Goal: Consume media (video, audio): Consume media (video, audio)

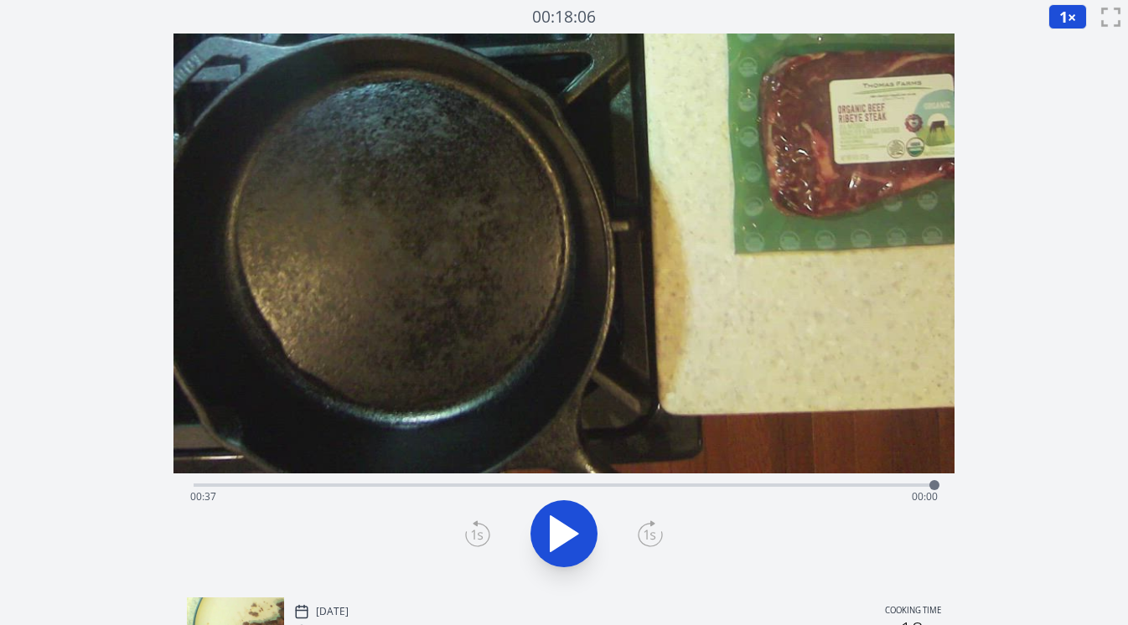
click at [385, 485] on div "Time elapsed: 00:37 Time remaining: 00:00" at bounding box center [564, 497] width 749 height 27
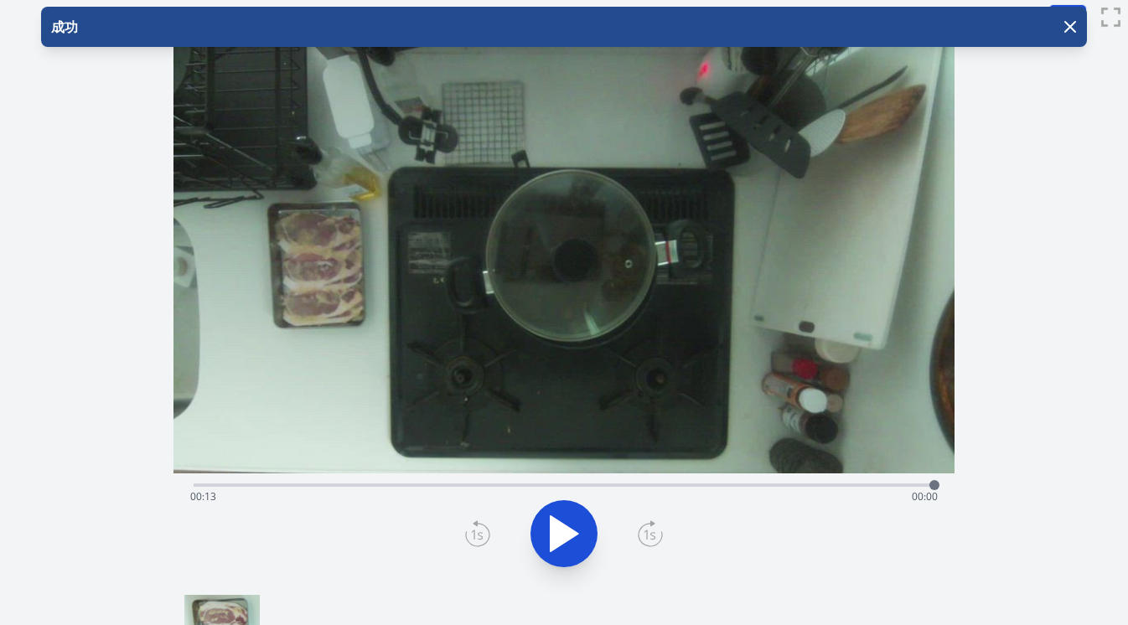
scroll to position [71, 0]
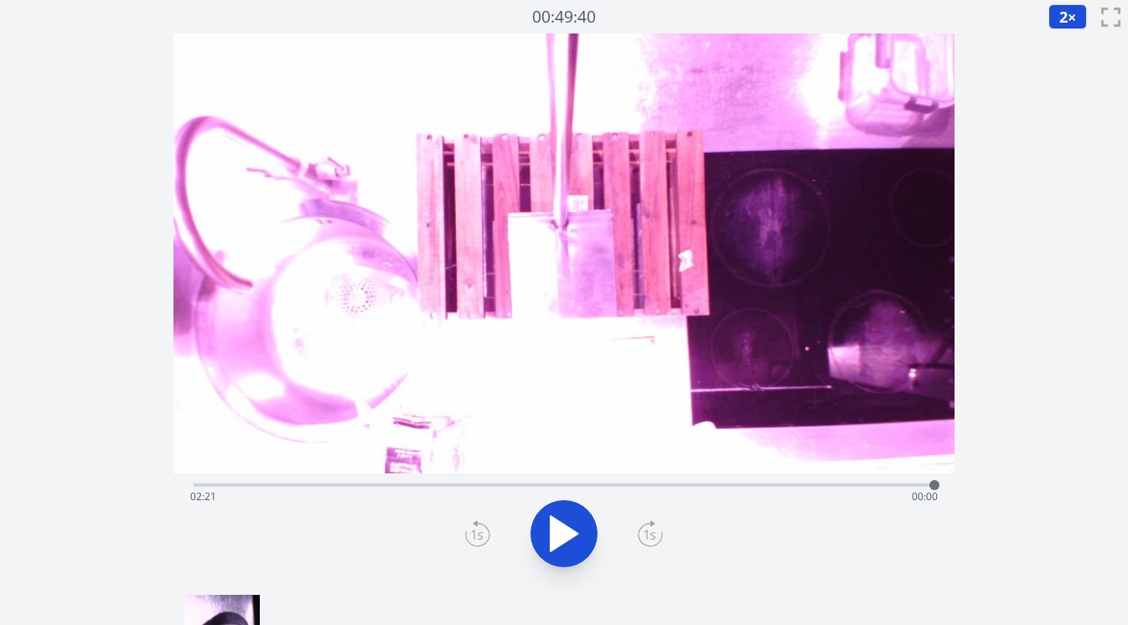
click at [253, 485] on div "Time elapsed: 02:21 Time remaining: 00:00" at bounding box center [564, 497] width 749 height 27
click at [283, 485] on div "Time elapsed: 00:11 Time remaining: 02:10" at bounding box center [564, 497] width 749 height 27
click at [304, 485] on div "Time elapsed: 00:17 Time remaining: 02:04" at bounding box center [564, 497] width 749 height 27
click at [293, 487] on div at bounding box center [303, 485] width 25 height 25
click at [568, 537] on icon at bounding box center [565, 533] width 28 height 35
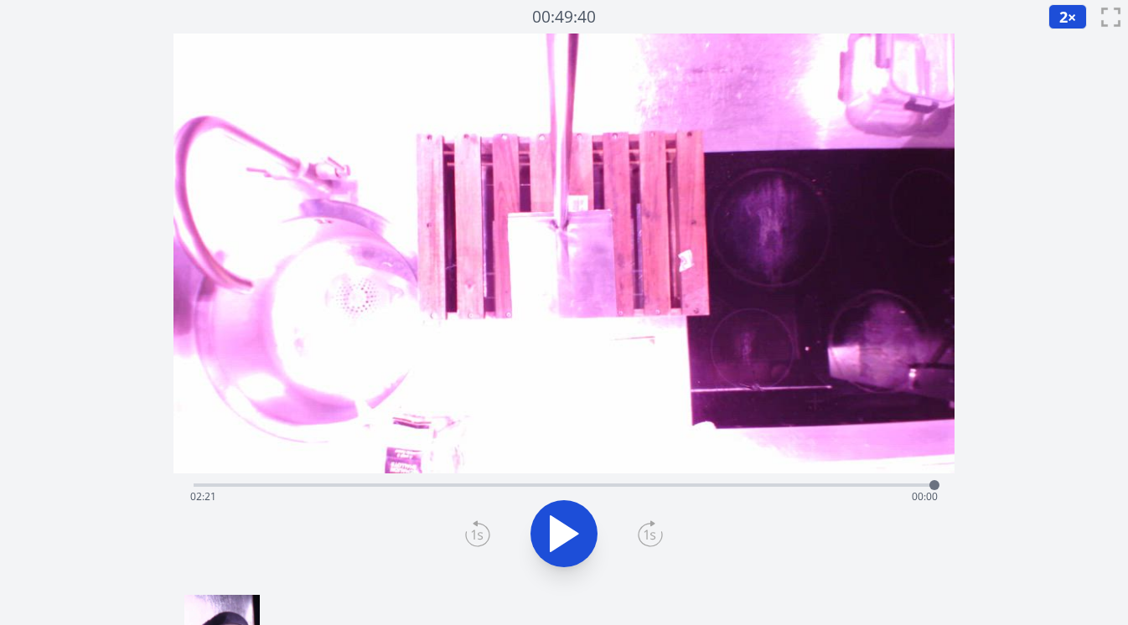
click at [428, 486] on div "Time elapsed: 02:21 Time remaining: 00:00" at bounding box center [564, 497] width 749 height 27
click at [435, 485] on div at bounding box center [427, 485] width 25 height 25
click at [449, 485] on div "Time elapsed: 00:45 Time remaining: 01:36" at bounding box center [564, 497] width 749 height 27
click at [461, 486] on div "Time elapsed: 00:48 Time remaining: 01:33" at bounding box center [564, 497] width 749 height 27
click at [474, 486] on div "Time elapsed: 00:50 Time remaining: 01:31" at bounding box center [564, 497] width 749 height 27
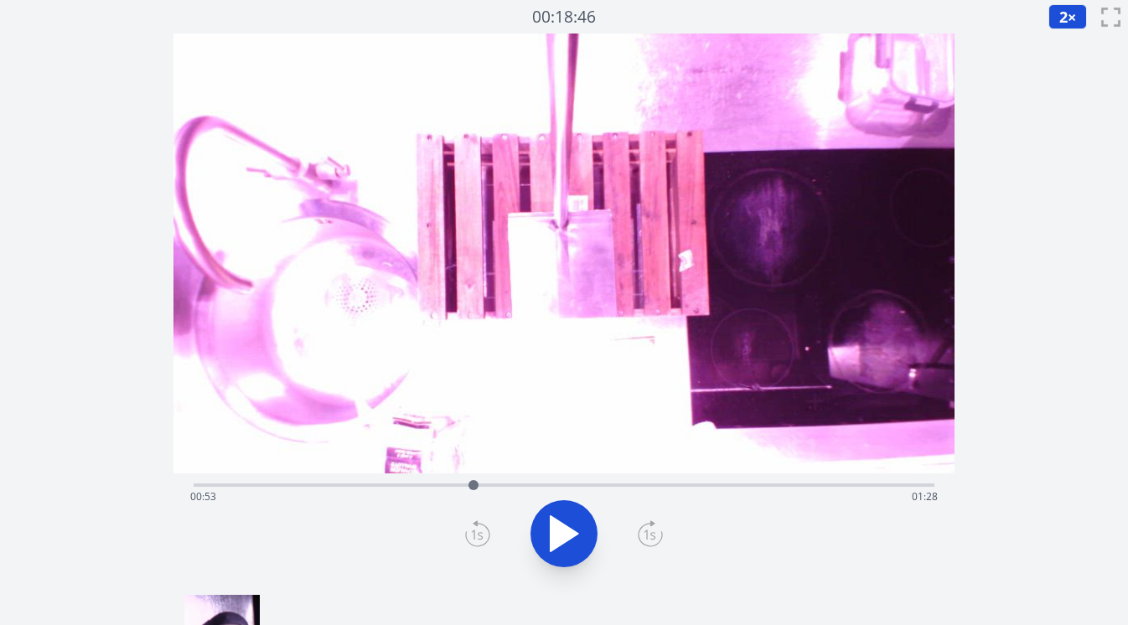
click at [487, 486] on div "Time elapsed: 00:53 Time remaining: 01:28" at bounding box center [564, 497] width 749 height 27
click at [480, 486] on div at bounding box center [487, 485] width 25 height 25
click at [488, 487] on div at bounding box center [480, 485] width 25 height 25
click at [495, 485] on div at bounding box center [487, 485] width 25 height 25
click at [487, 486] on div at bounding box center [495, 485] width 25 height 25
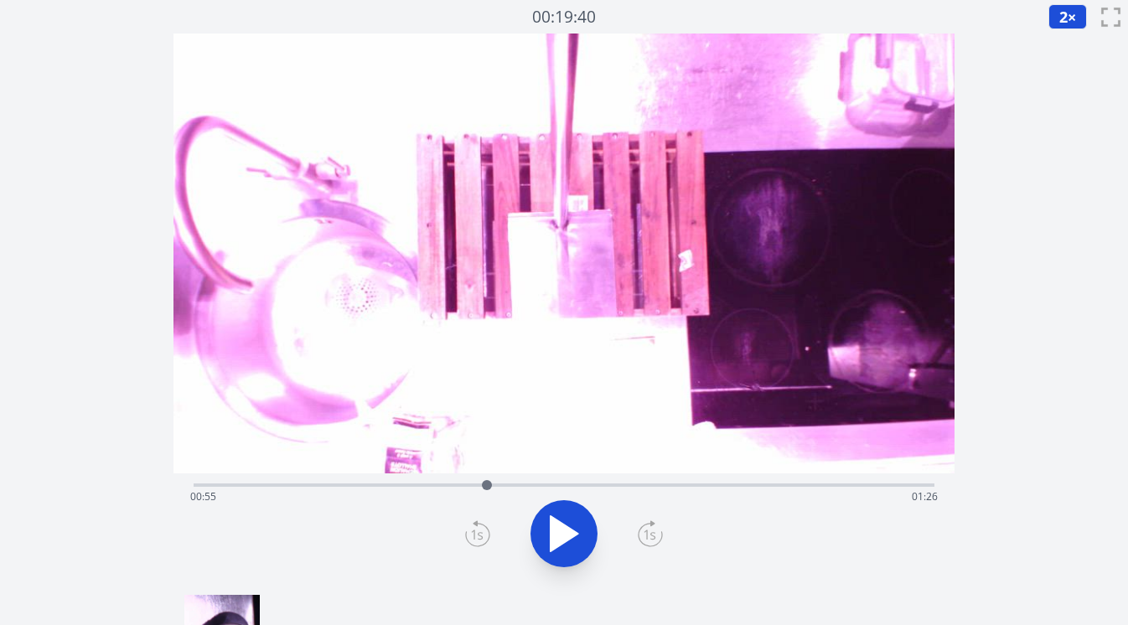
click at [480, 485] on div at bounding box center [487, 485] width 25 height 25
click at [433, 484] on div "Time elapsed: 00:54 Time remaining: 01:27" at bounding box center [564, 497] width 749 height 27
click at [396, 481] on div "Time elapsed: 00:45 Time remaining: 01:36" at bounding box center [565, 484] width 742 height 20
click at [335, 484] on div "Time elapsed: 00:38 Time remaining: 01:43" at bounding box center [564, 497] width 749 height 27
click at [324, 485] on div at bounding box center [335, 485] width 25 height 25
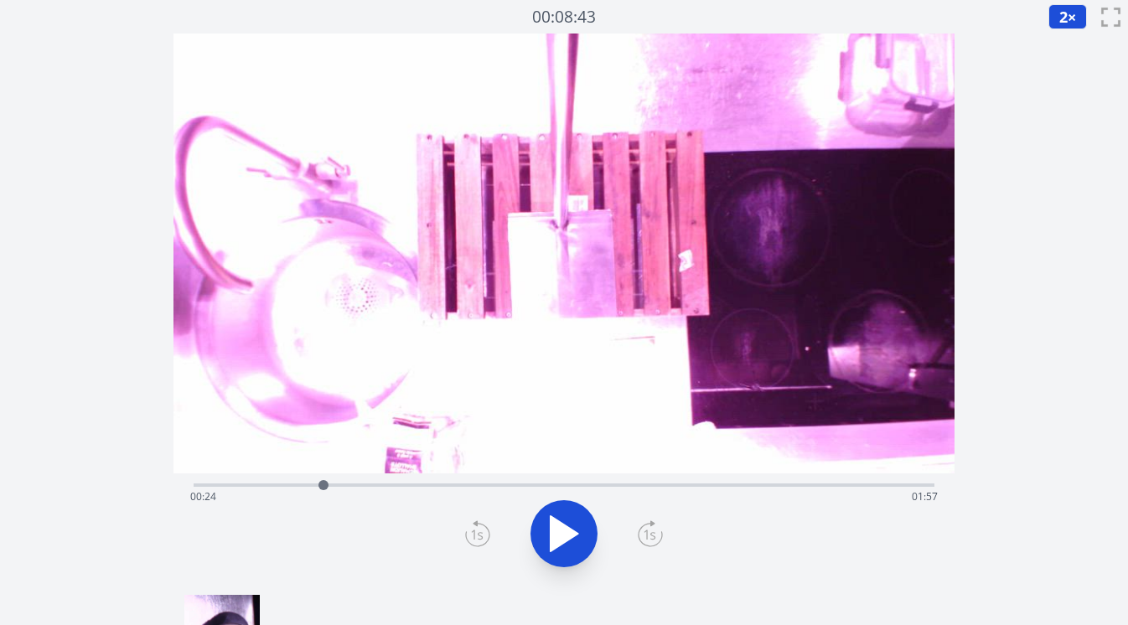
click at [308, 485] on div "Time elapsed: 00:24 Time remaining: 01:57" at bounding box center [564, 497] width 749 height 27
click at [284, 482] on div "Time elapsed: 00:21 Time remaining: 02:00" at bounding box center [565, 484] width 742 height 20
click at [254, 485] on div "Time elapsed: 00:17 Time remaining: 02:04" at bounding box center [564, 497] width 749 height 27
click at [250, 485] on div at bounding box center [254, 485] width 10 height 10
click at [241, 485] on div at bounding box center [249, 485] width 25 height 25
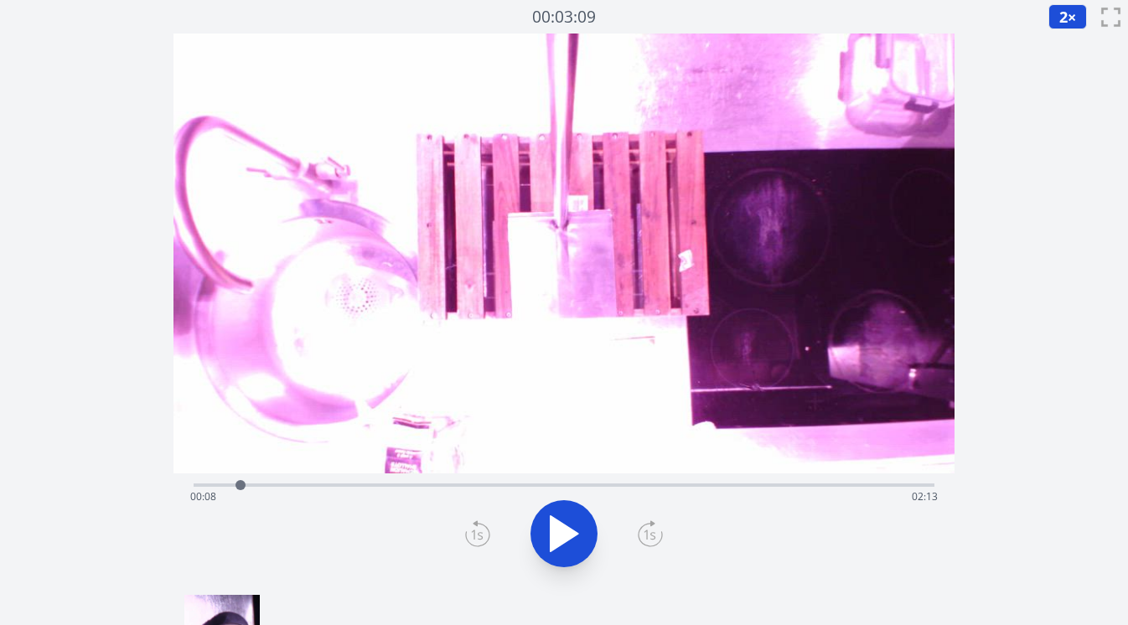
click at [245, 485] on div at bounding box center [240, 485] width 25 height 25
click at [249, 485] on div at bounding box center [245, 485] width 10 height 10
click at [244, 485] on div at bounding box center [249, 485] width 10 height 10
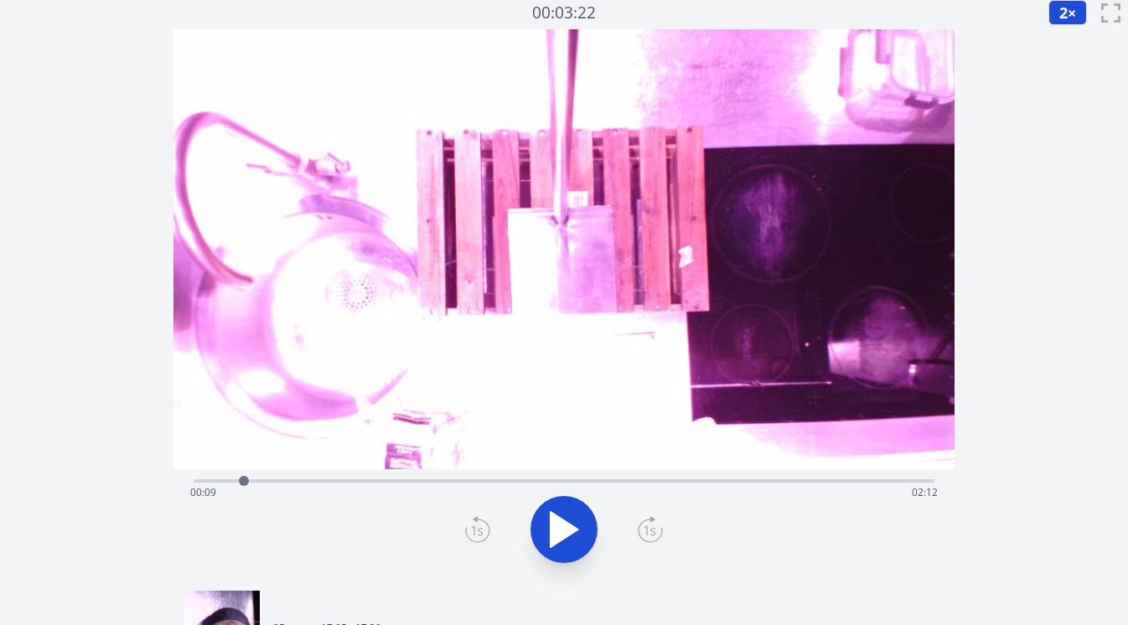
scroll to position [9, 0]
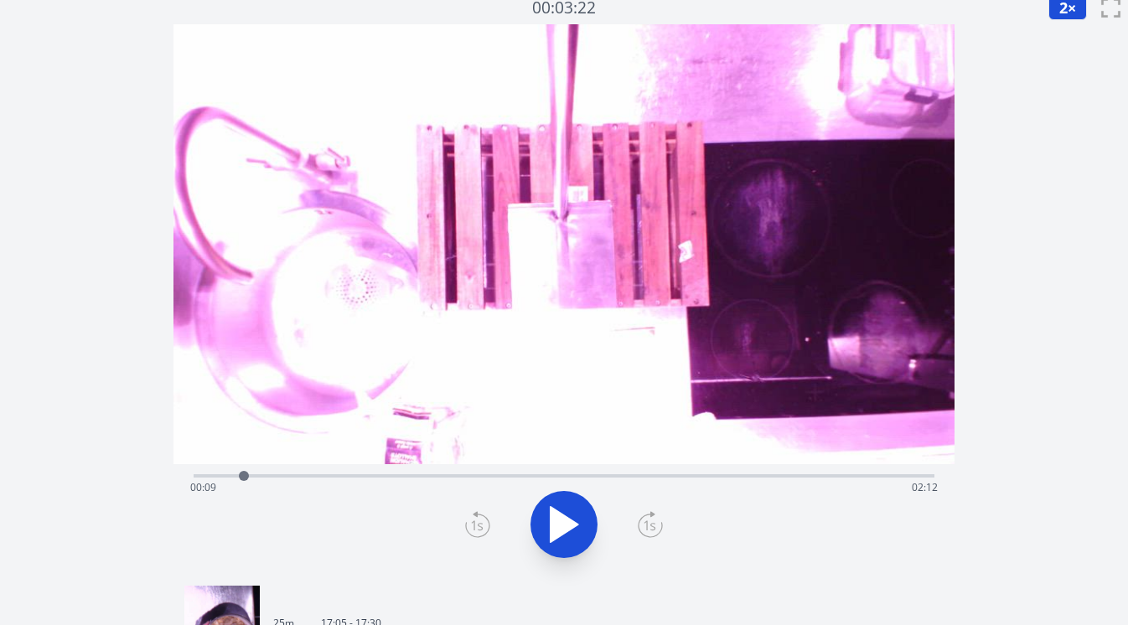
click at [378, 478] on div "Time elapsed: 00:09 Time remaining: 02:12" at bounding box center [564, 488] width 749 height 27
click at [366, 477] on div at bounding box center [378, 476] width 25 height 25
click at [348, 477] on div "Time elapsed: 00:32 Time remaining: 01:49" at bounding box center [564, 488] width 749 height 27
click at [333, 480] on div "Time elapsed: 00:29 Time remaining: 01:52" at bounding box center [564, 488] width 749 height 27
click at [319, 477] on div "Time elapsed: 00:26 Time remaining: 01:55" at bounding box center [564, 488] width 749 height 27
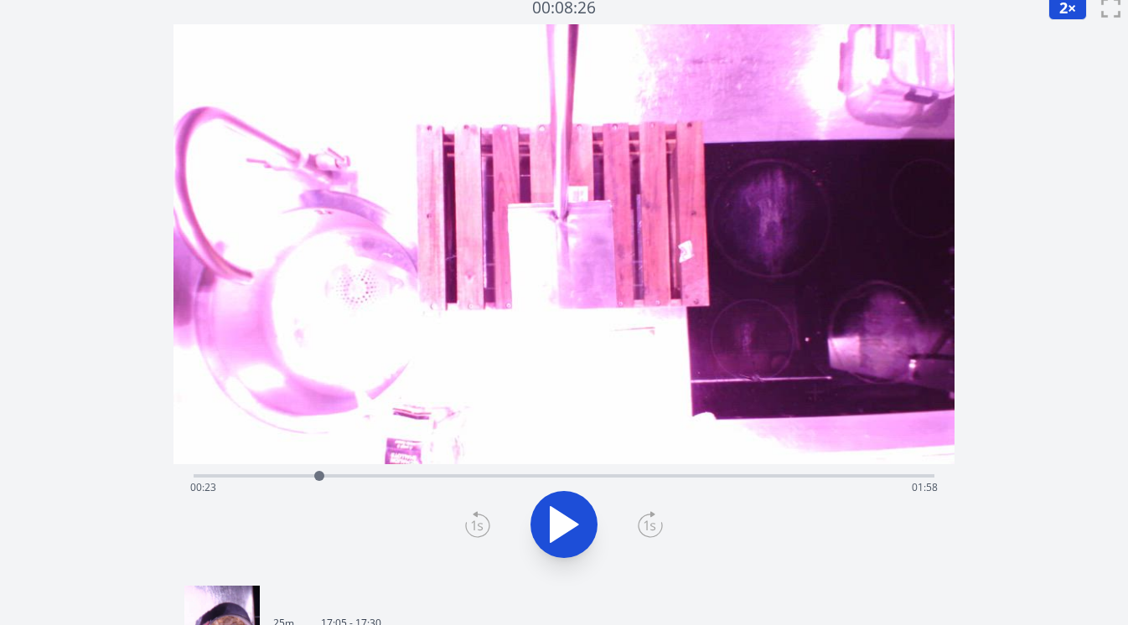
click at [309, 476] on div at bounding box center [319, 476] width 25 height 25
click at [297, 476] on div at bounding box center [308, 476] width 25 height 25
click at [288, 477] on div at bounding box center [296, 476] width 25 height 25
click at [294, 477] on div at bounding box center [288, 476] width 25 height 25
click at [301, 477] on div at bounding box center [294, 476] width 25 height 25
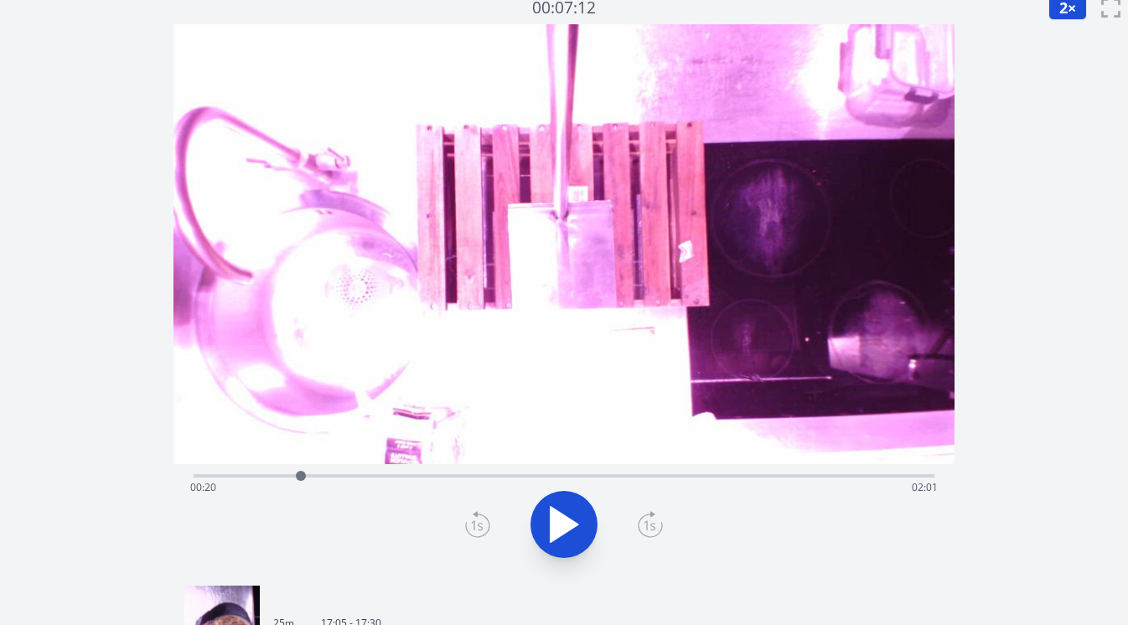
click at [345, 477] on div "Time elapsed: 00:20 Time remaining: 02:01" at bounding box center [564, 488] width 749 height 27
click at [356, 477] on div at bounding box center [345, 476] width 25 height 25
click at [367, 477] on div at bounding box center [356, 476] width 25 height 25
click at [378, 473] on div at bounding box center [367, 476] width 25 height 25
click at [387, 475] on div at bounding box center [378, 476] width 25 height 25
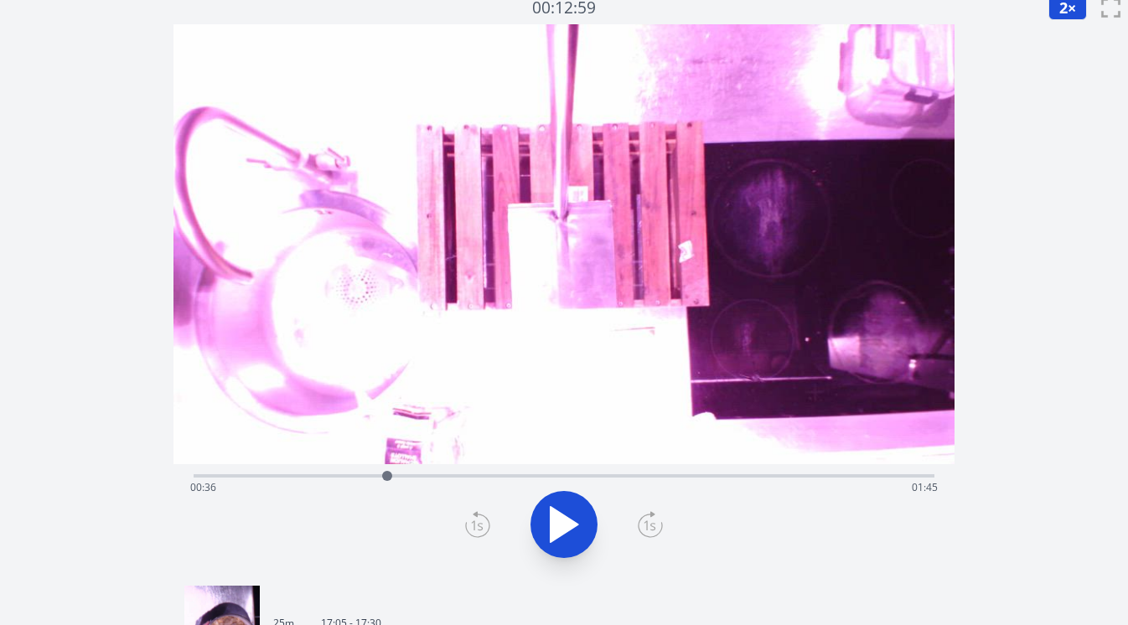
click at [397, 475] on div at bounding box center [387, 476] width 25 height 25
click at [408, 476] on div at bounding box center [396, 476] width 25 height 25
click at [416, 477] on div at bounding box center [408, 476] width 25 height 25
click at [423, 477] on div at bounding box center [415, 476] width 25 height 25
click at [438, 477] on div "Time elapsed: 00:43 Time remaining: 01:38" at bounding box center [564, 488] width 749 height 27
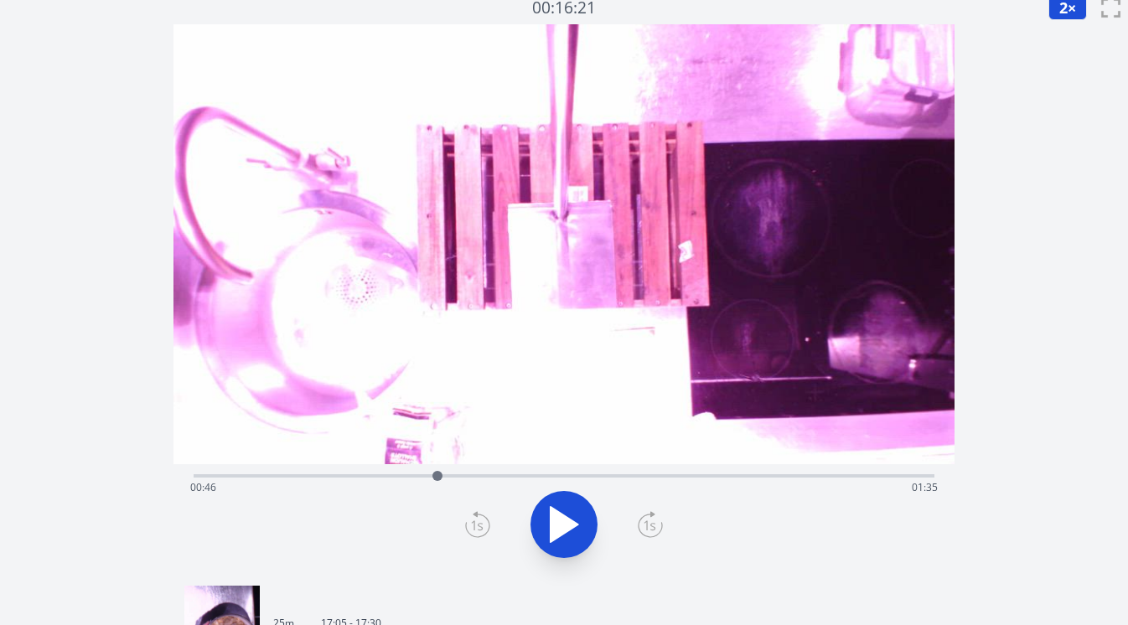
click at [452, 477] on div "Time elapsed: 00:46 Time remaining: 01:35" at bounding box center [564, 488] width 749 height 27
click at [464, 477] on div "Time elapsed: 00:49 Time remaining: 01:32" at bounding box center [564, 488] width 749 height 27
click at [475, 477] on div at bounding box center [464, 476] width 25 height 25
click at [483, 478] on div at bounding box center [474, 476] width 25 height 25
click at [558, 515] on icon at bounding box center [565, 524] width 28 height 35
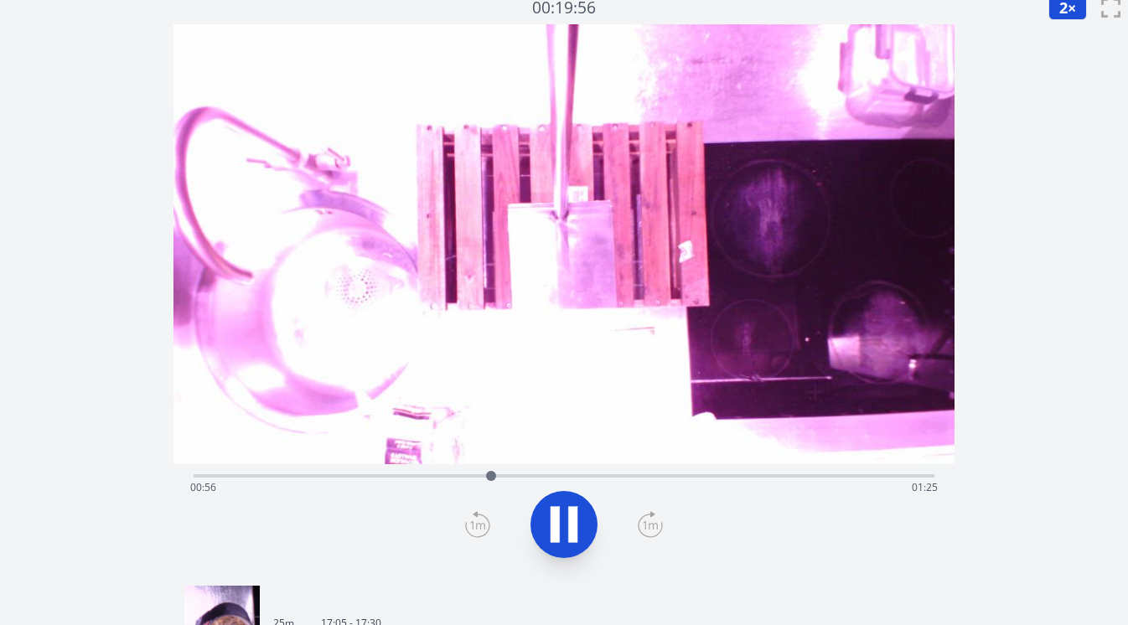
click at [558, 515] on icon at bounding box center [555, 524] width 9 height 36
click at [475, 521] on icon at bounding box center [478, 526] width 12 height 10
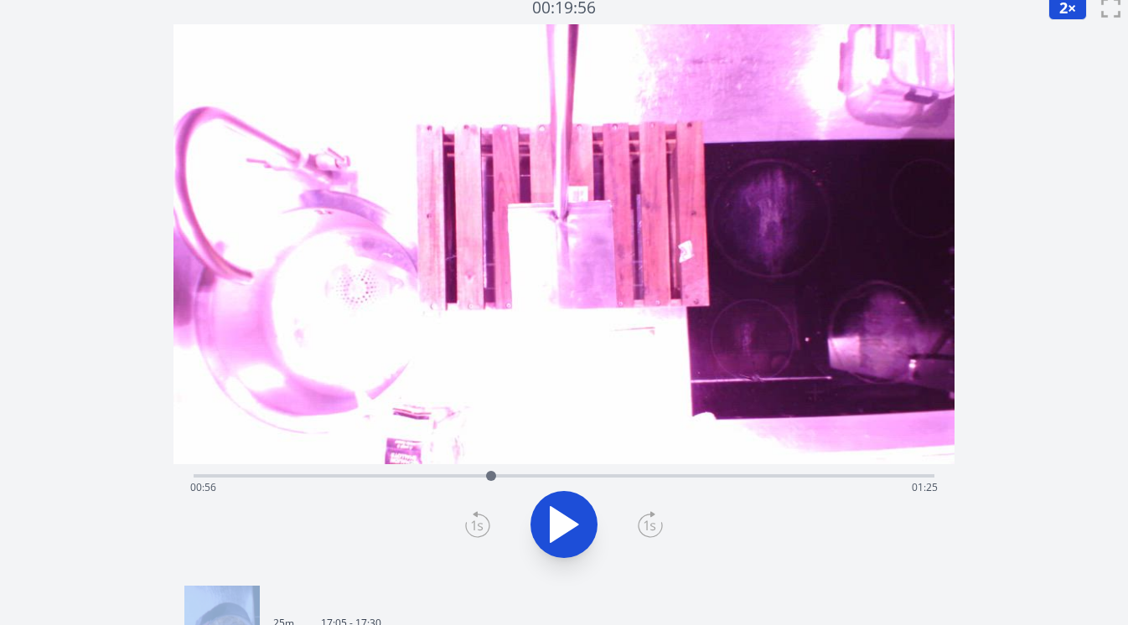
click at [475, 521] on icon at bounding box center [478, 526] width 12 height 10
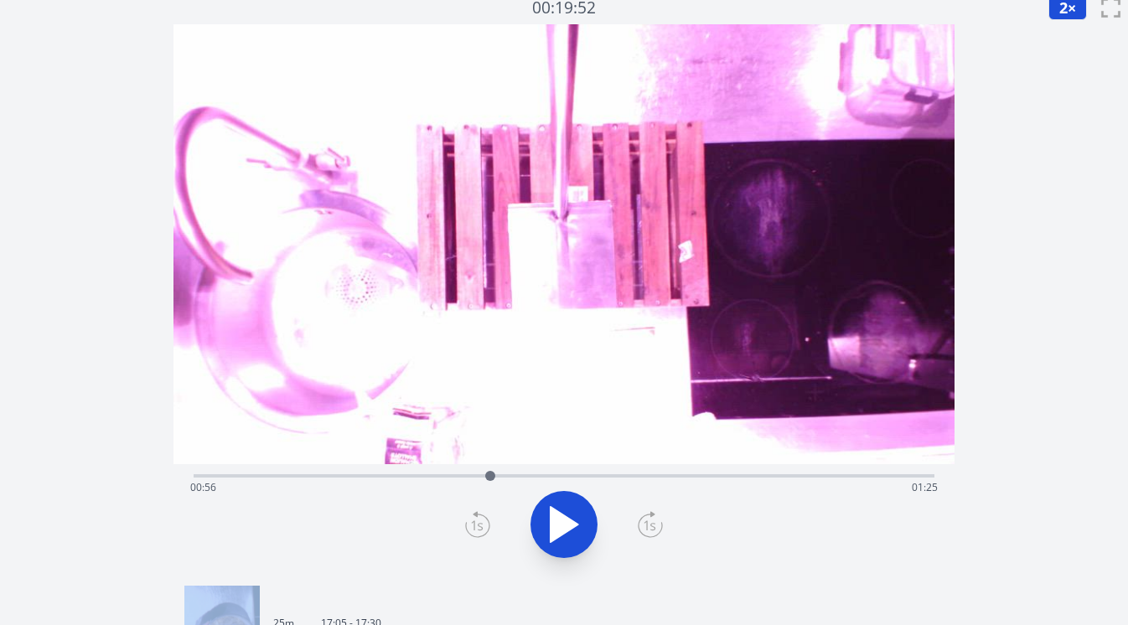
click at [475, 521] on icon at bounding box center [478, 526] width 12 height 10
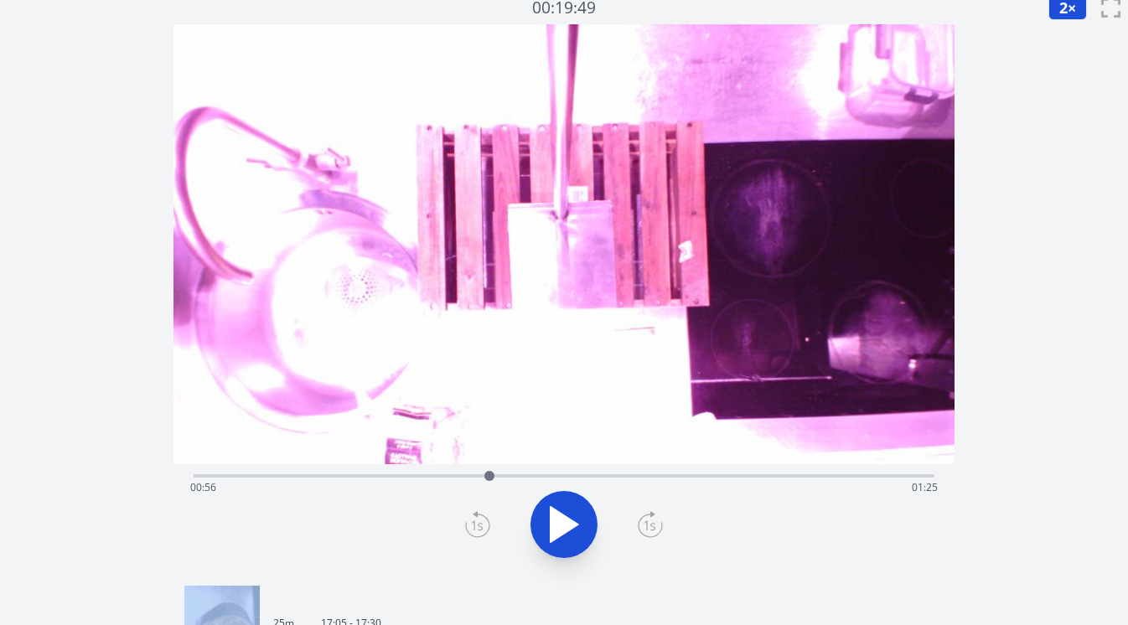
click at [475, 521] on icon at bounding box center [478, 526] width 12 height 10
click at [651, 524] on icon at bounding box center [651, 526] width 12 height 10
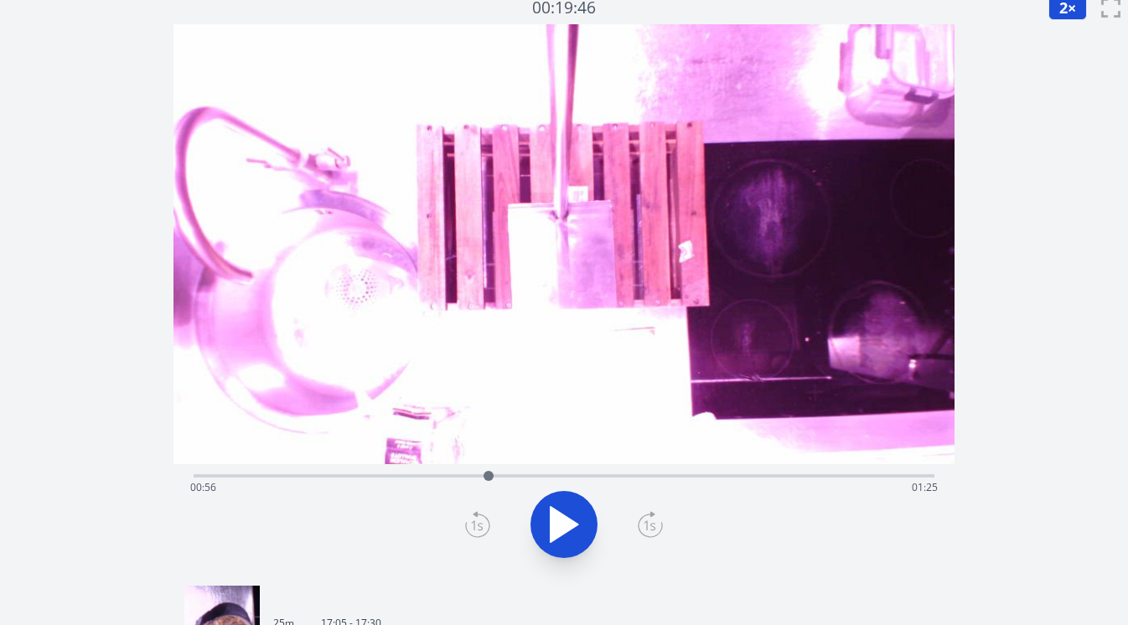
click at [646, 524] on icon at bounding box center [651, 526] width 12 height 10
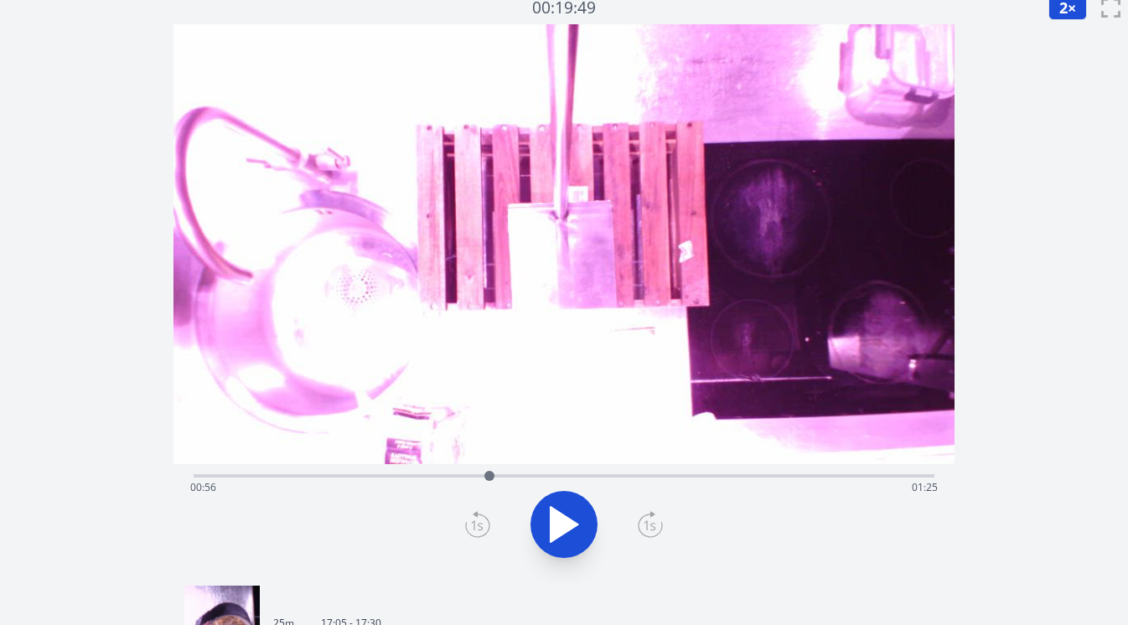
click at [646, 524] on icon at bounding box center [651, 526] width 12 height 10
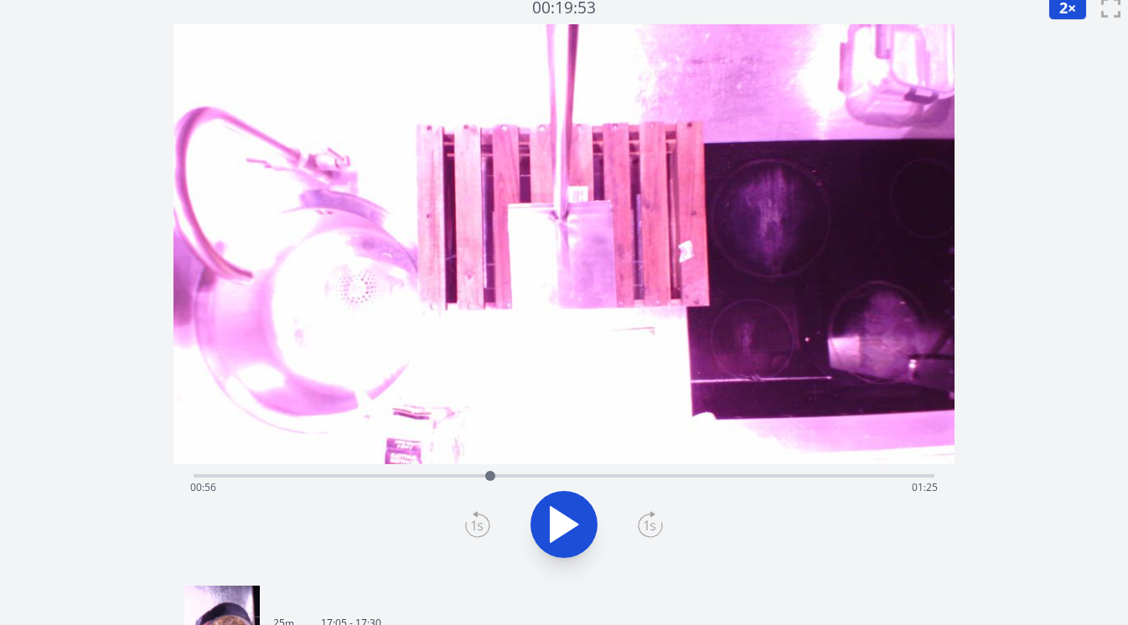
click at [646, 524] on icon at bounding box center [651, 526] width 12 height 10
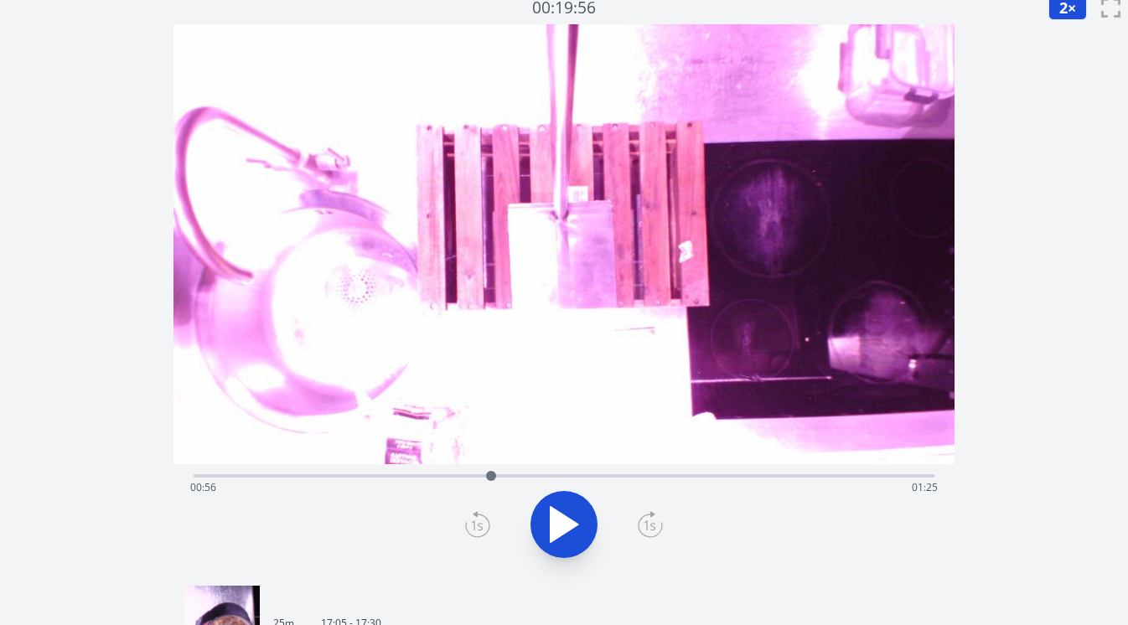
click at [646, 524] on icon at bounding box center [651, 526] width 12 height 10
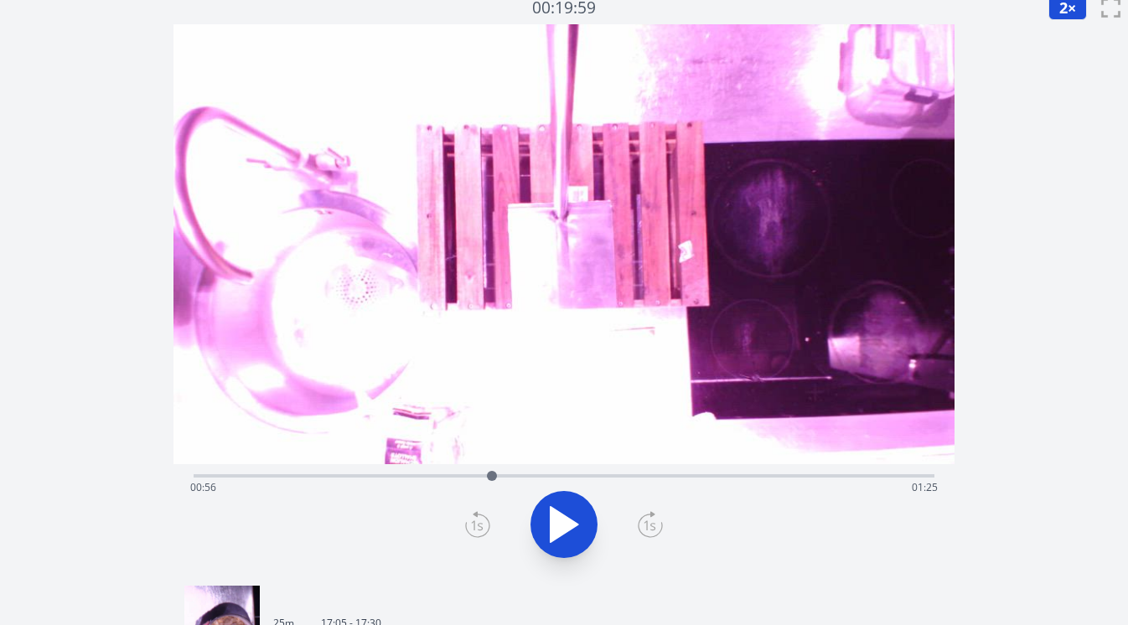
click at [646, 524] on icon at bounding box center [651, 526] width 12 height 10
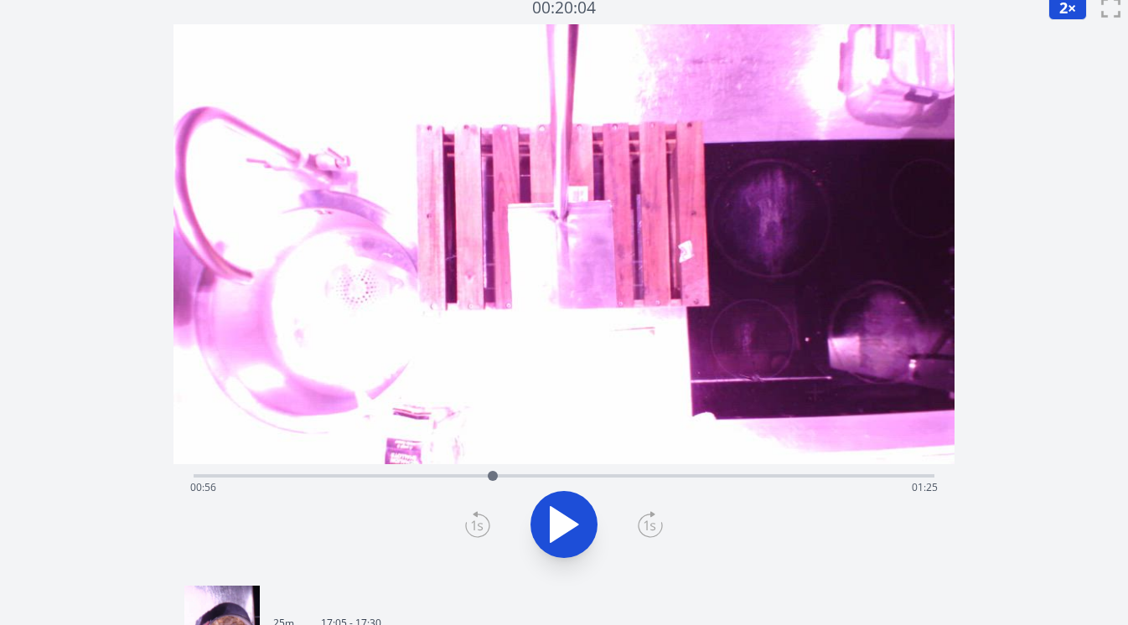
click at [646, 524] on icon at bounding box center [651, 526] width 12 height 10
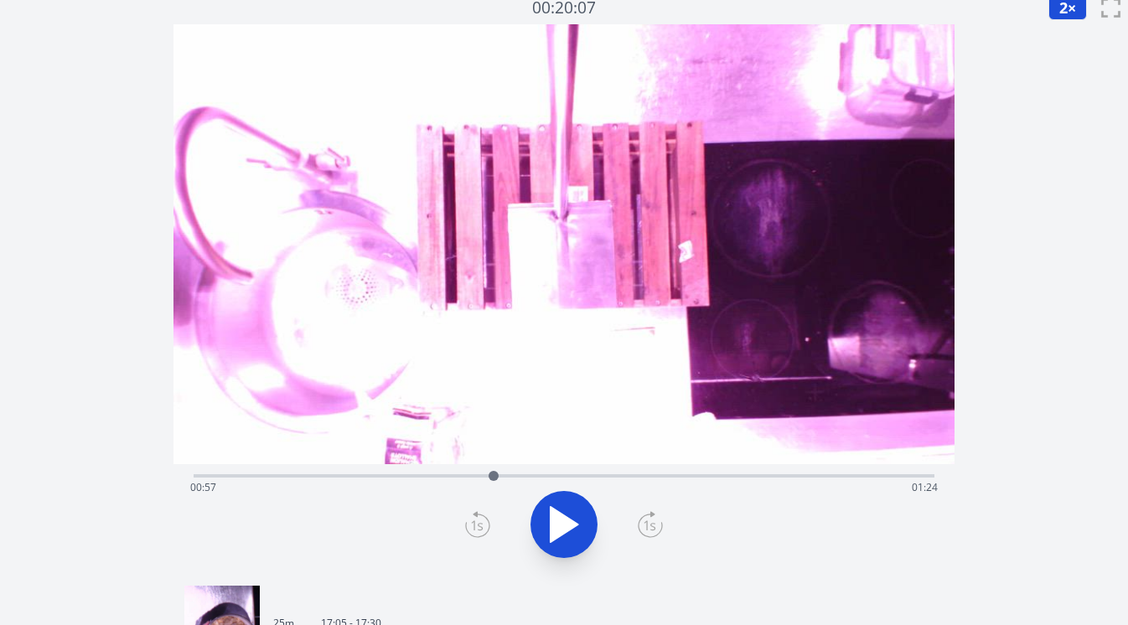
click at [646, 524] on icon at bounding box center [651, 526] width 12 height 10
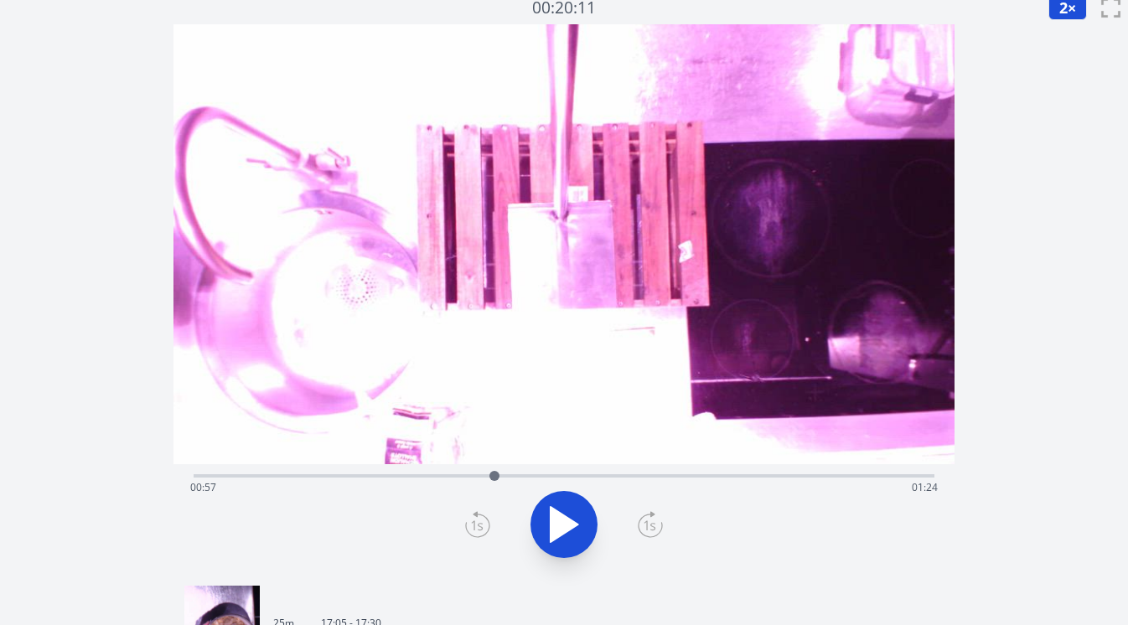
click at [646, 524] on icon at bounding box center [651, 526] width 12 height 10
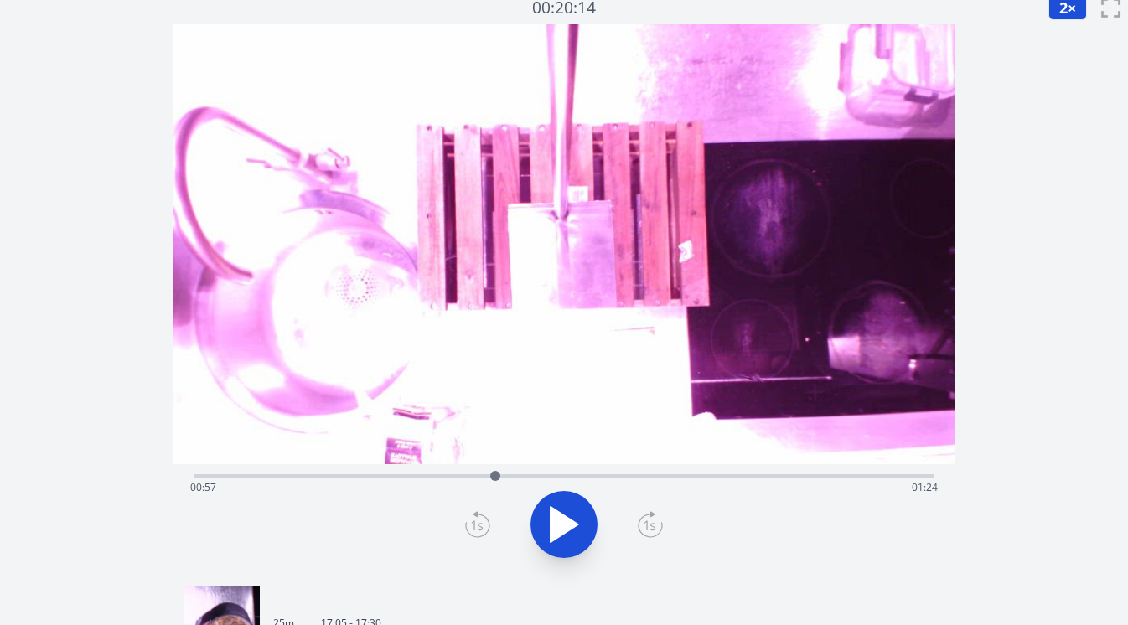
click at [646, 524] on icon at bounding box center [651, 526] width 12 height 10
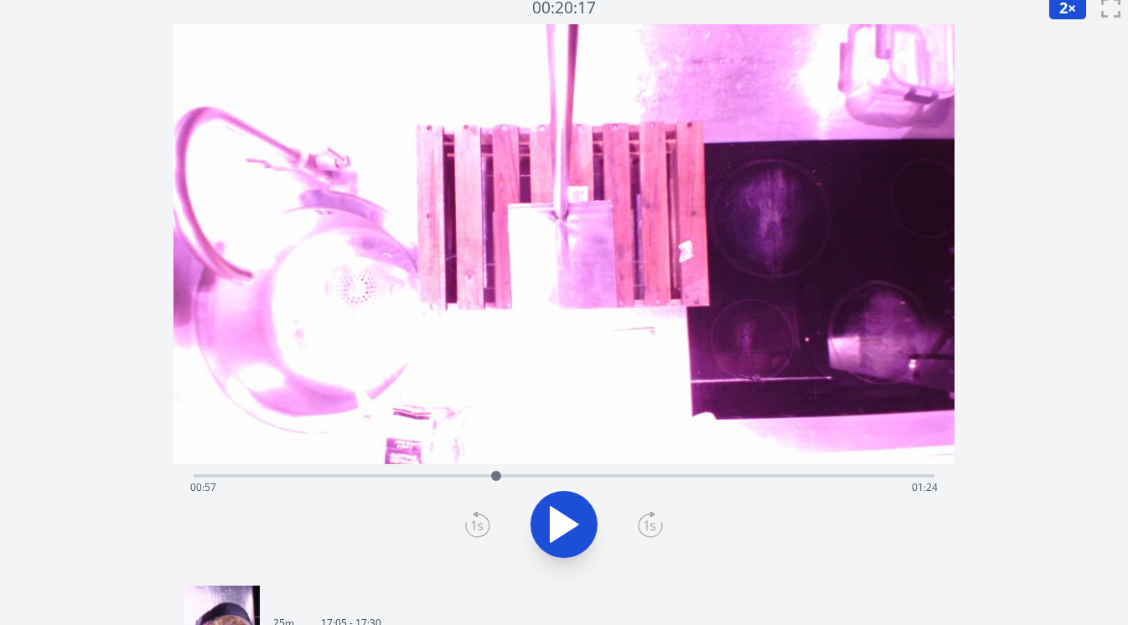
click at [646, 524] on icon at bounding box center [651, 526] width 12 height 10
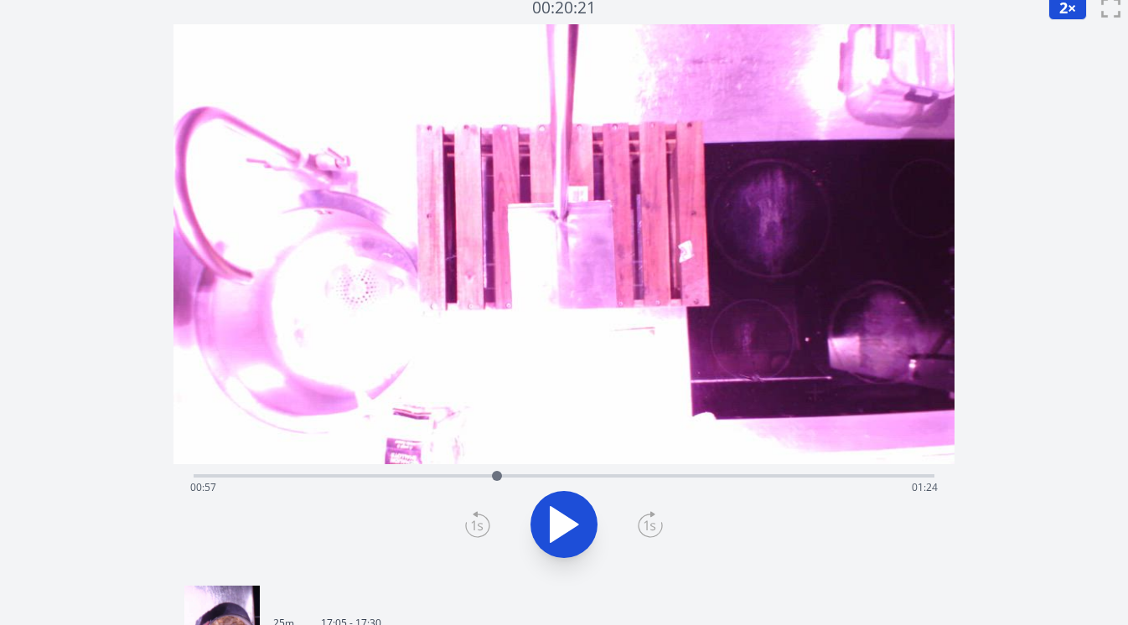
click at [646, 524] on icon at bounding box center [651, 526] width 12 height 10
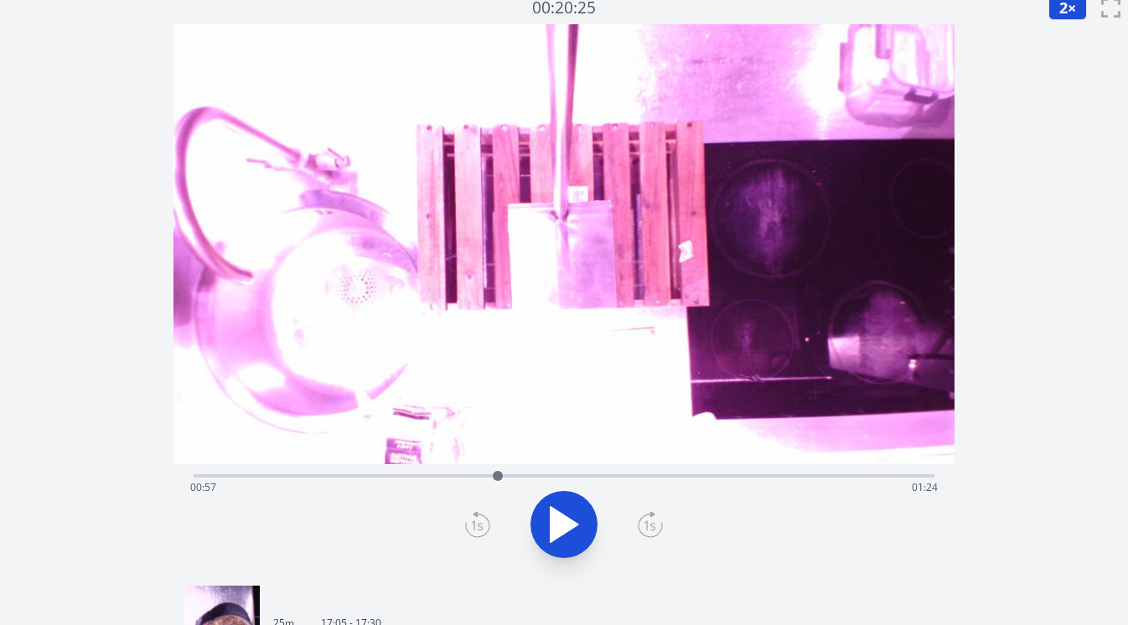
click at [646, 524] on icon at bounding box center [651, 526] width 12 height 10
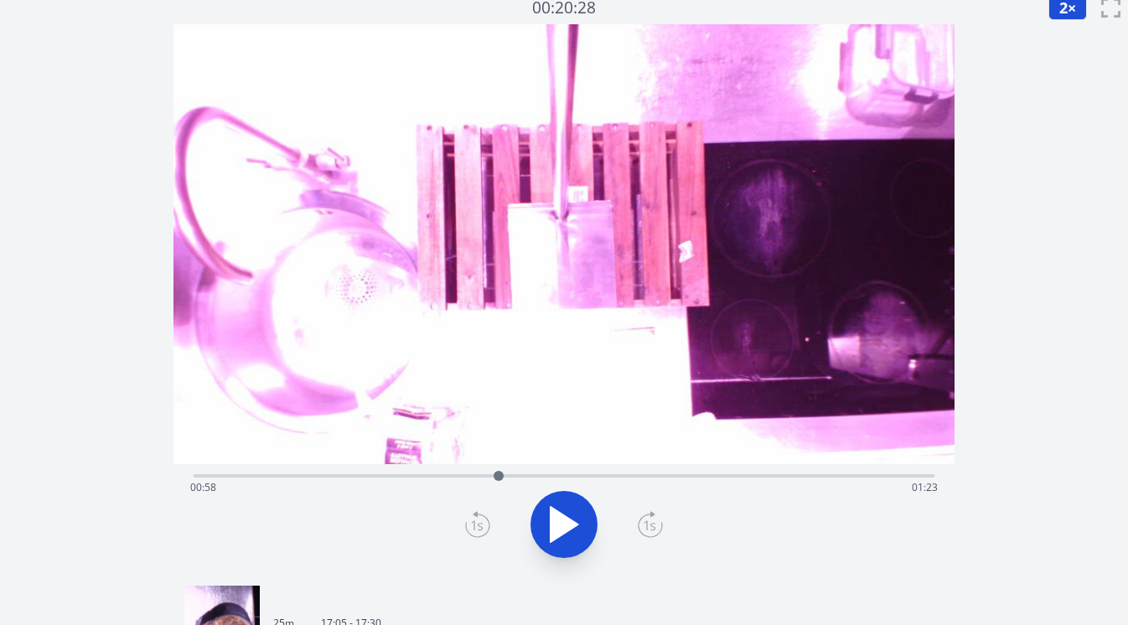
click at [646, 524] on icon at bounding box center [651, 526] width 12 height 10
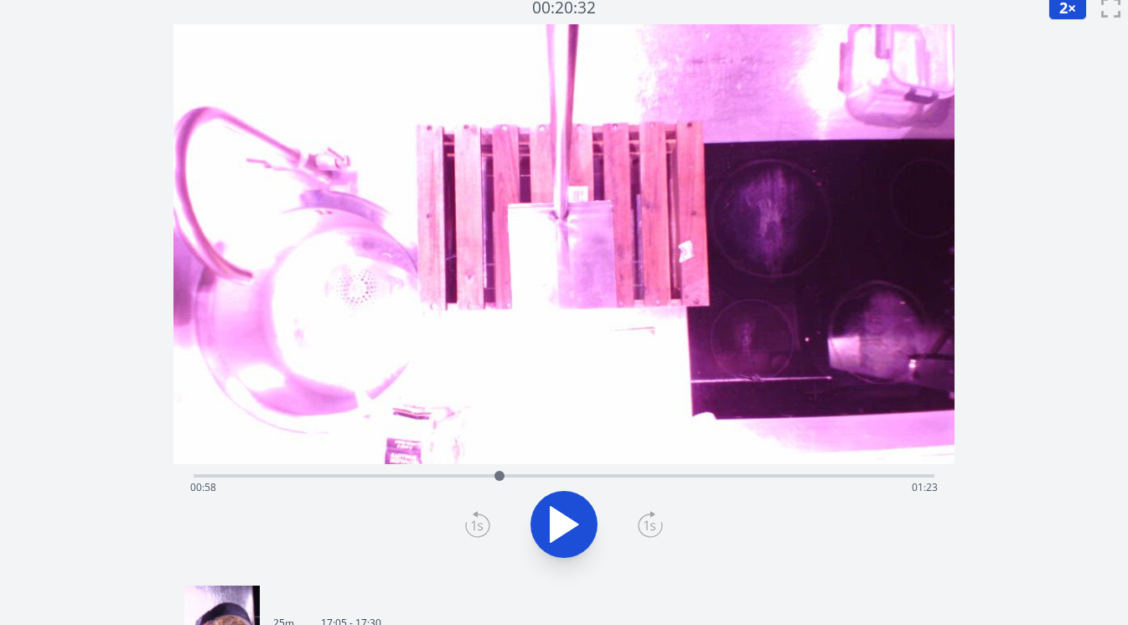
click at [646, 524] on icon at bounding box center [651, 526] width 12 height 10
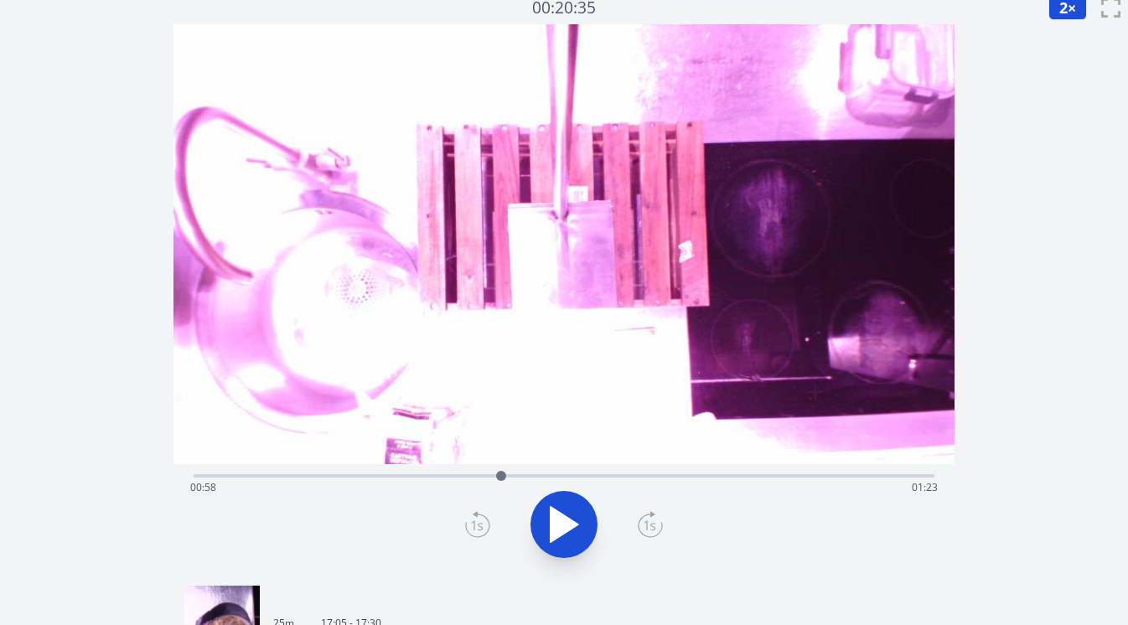
click at [646, 524] on icon at bounding box center [651, 526] width 12 height 10
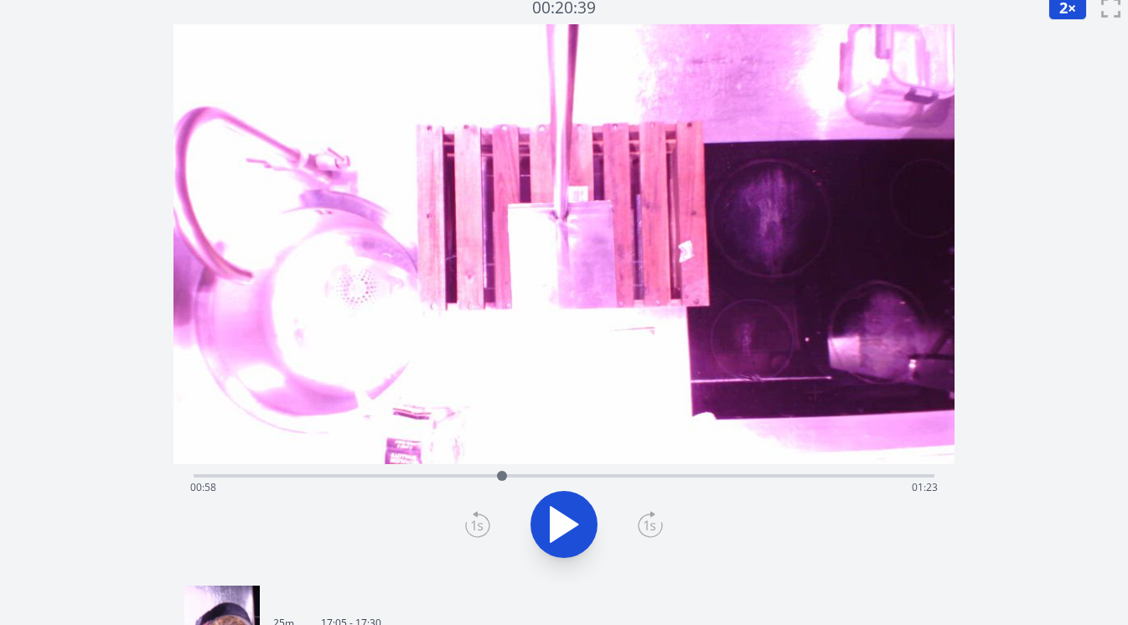
click at [646, 524] on icon at bounding box center [651, 526] width 12 height 10
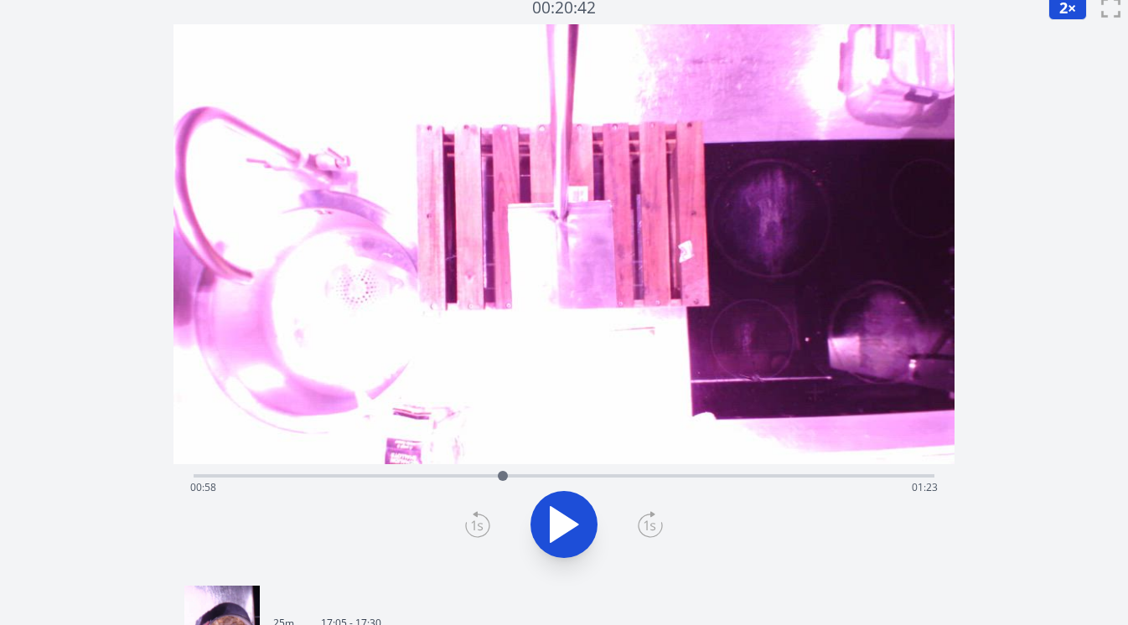
click at [646, 524] on icon at bounding box center [651, 526] width 12 height 10
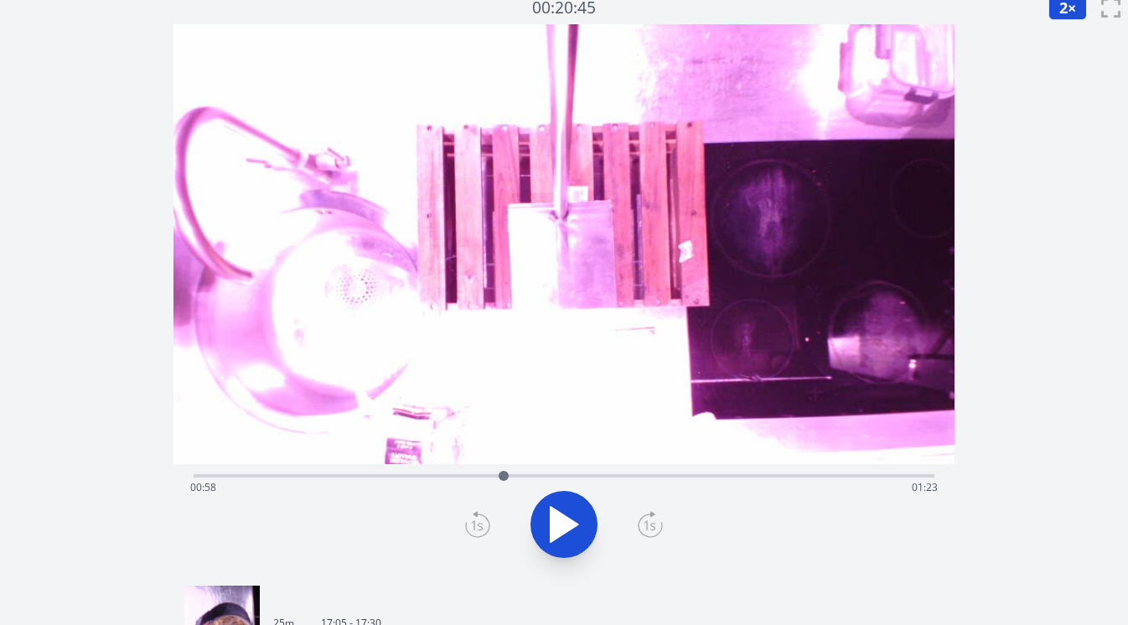
click at [646, 524] on icon at bounding box center [651, 526] width 12 height 10
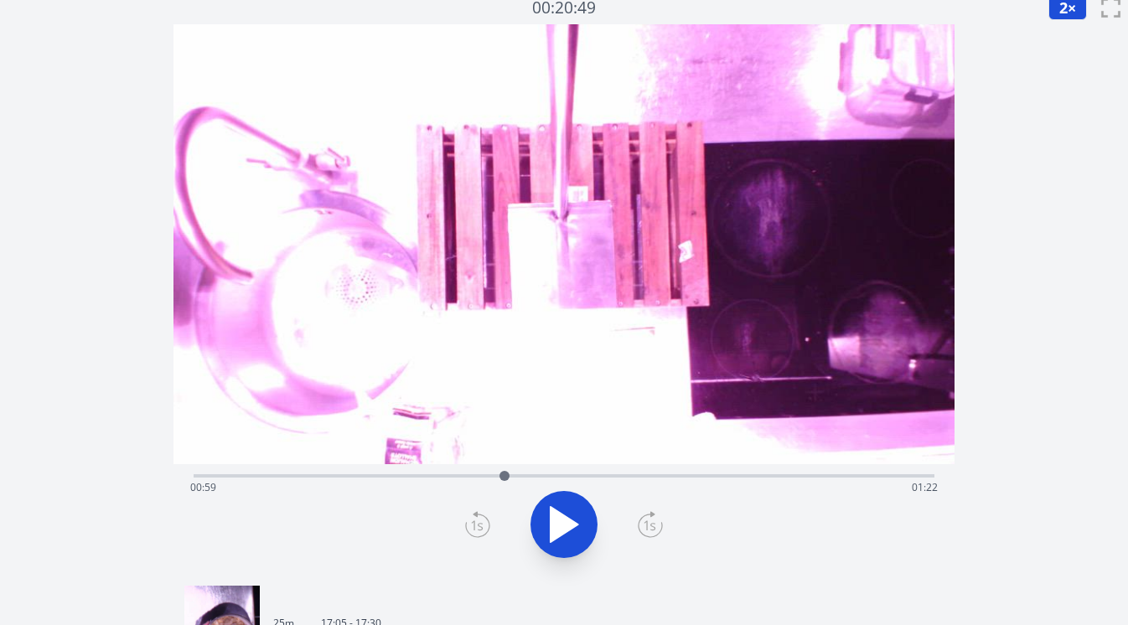
click at [646, 524] on icon at bounding box center [651, 526] width 12 height 10
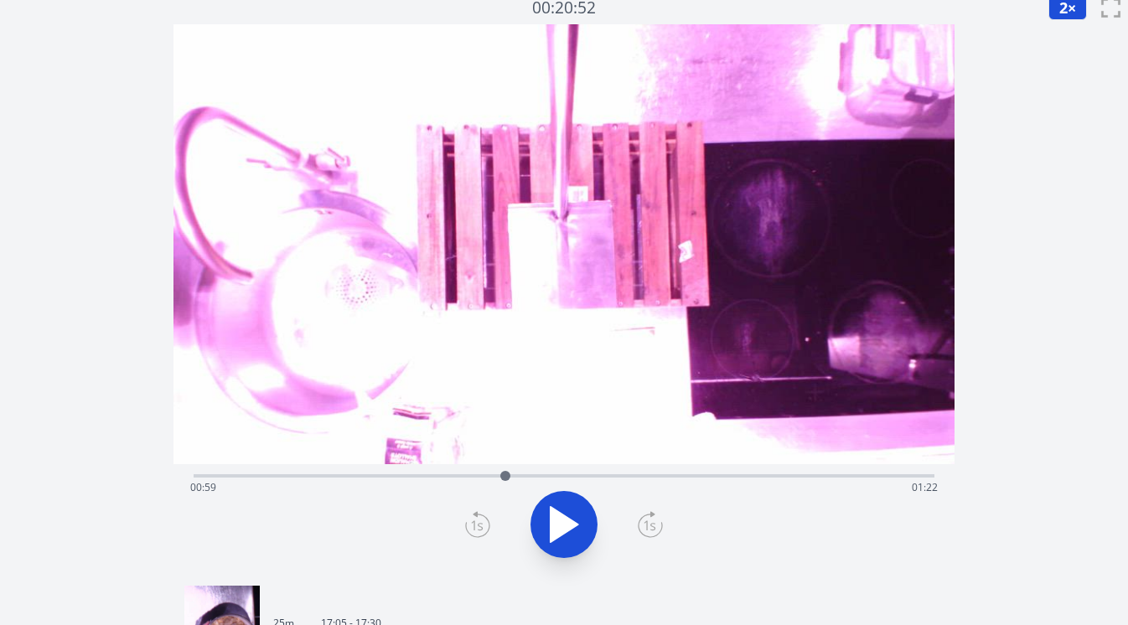
click at [646, 524] on icon at bounding box center [651, 526] width 12 height 10
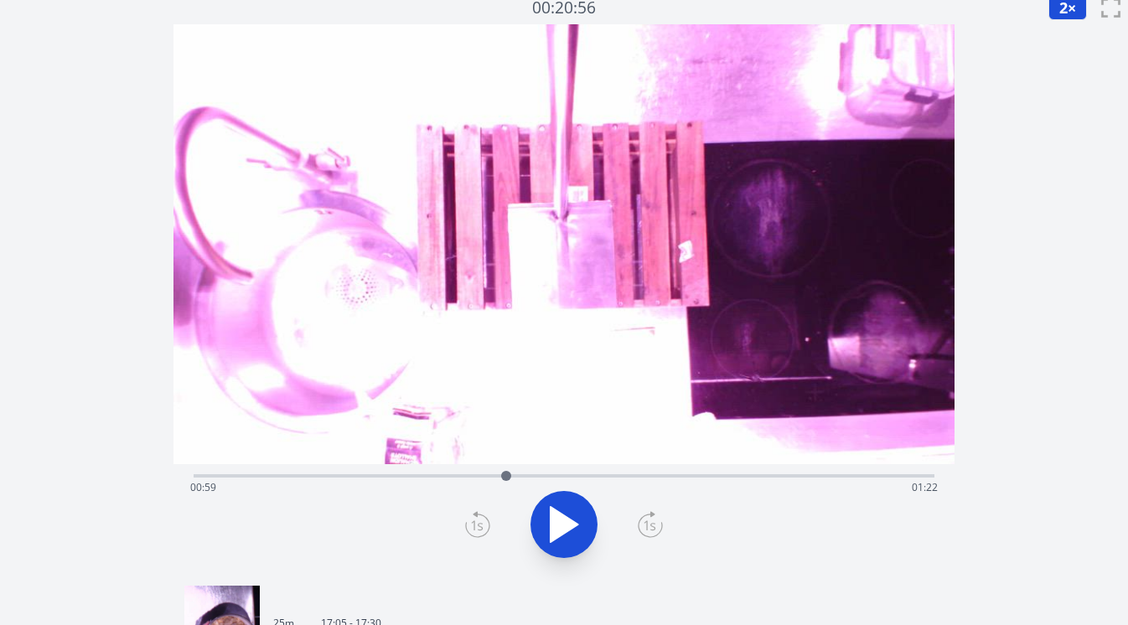
click at [646, 524] on icon at bounding box center [651, 526] width 12 height 10
click at [649, 526] on icon at bounding box center [650, 524] width 25 height 27
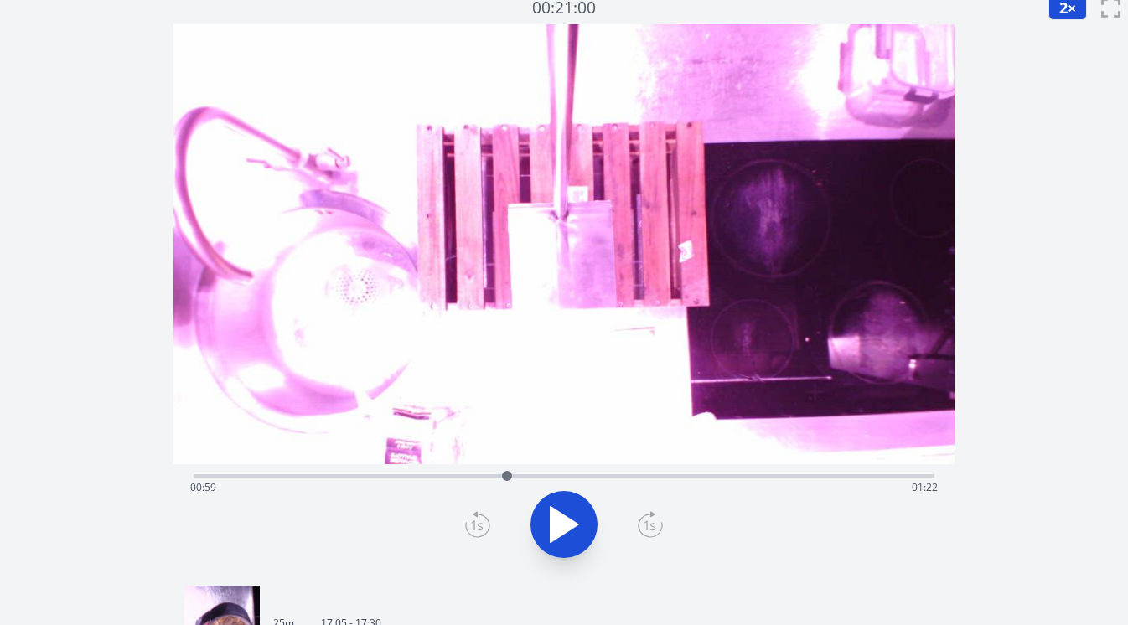
click at [649, 526] on icon at bounding box center [650, 524] width 25 height 27
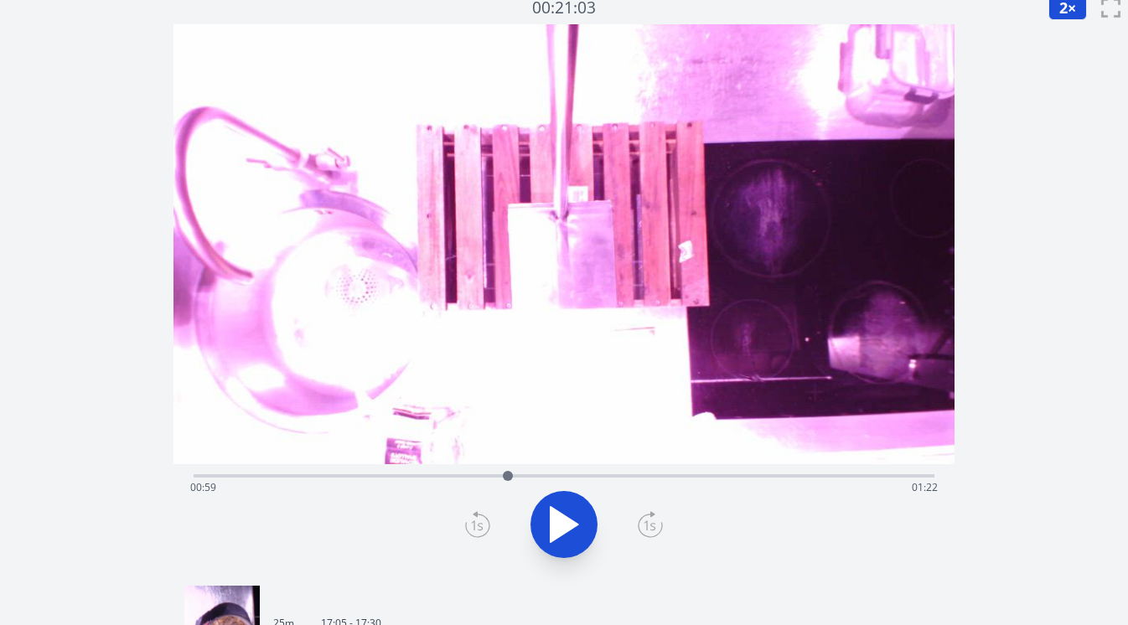
click at [649, 526] on icon at bounding box center [650, 524] width 25 height 27
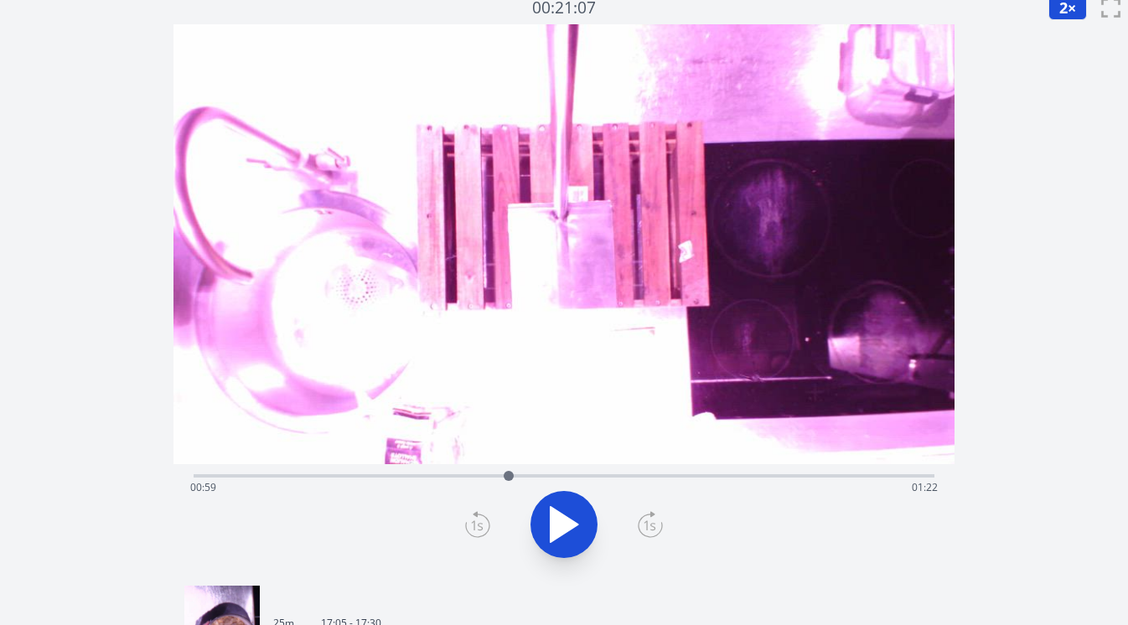
click at [649, 526] on icon at bounding box center [650, 524] width 25 height 27
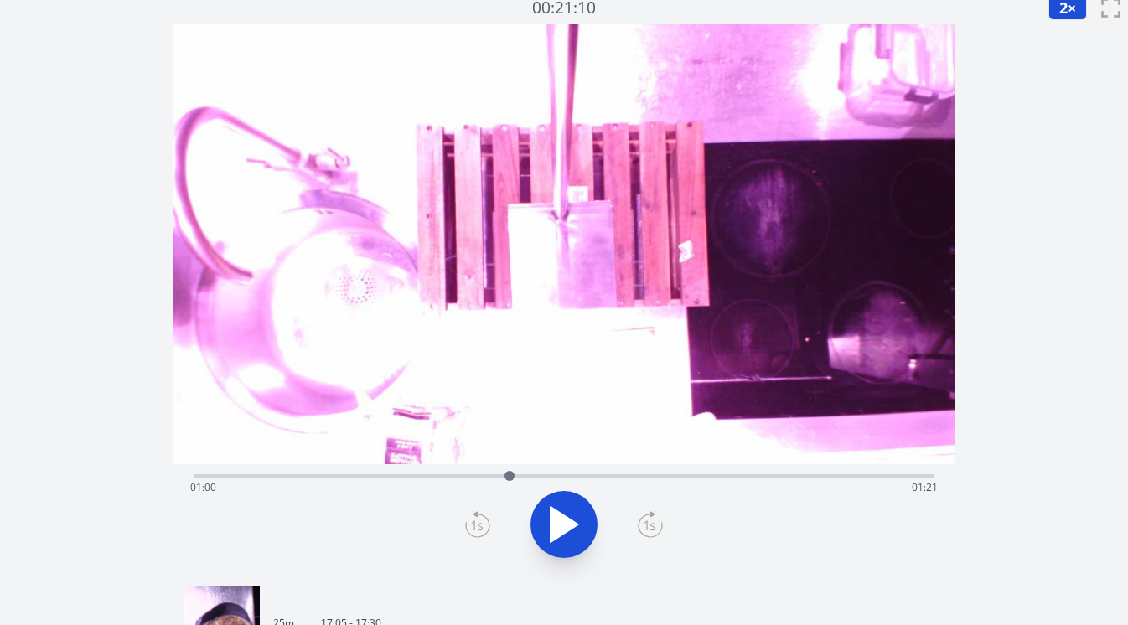
click at [649, 526] on icon at bounding box center [650, 524] width 25 height 27
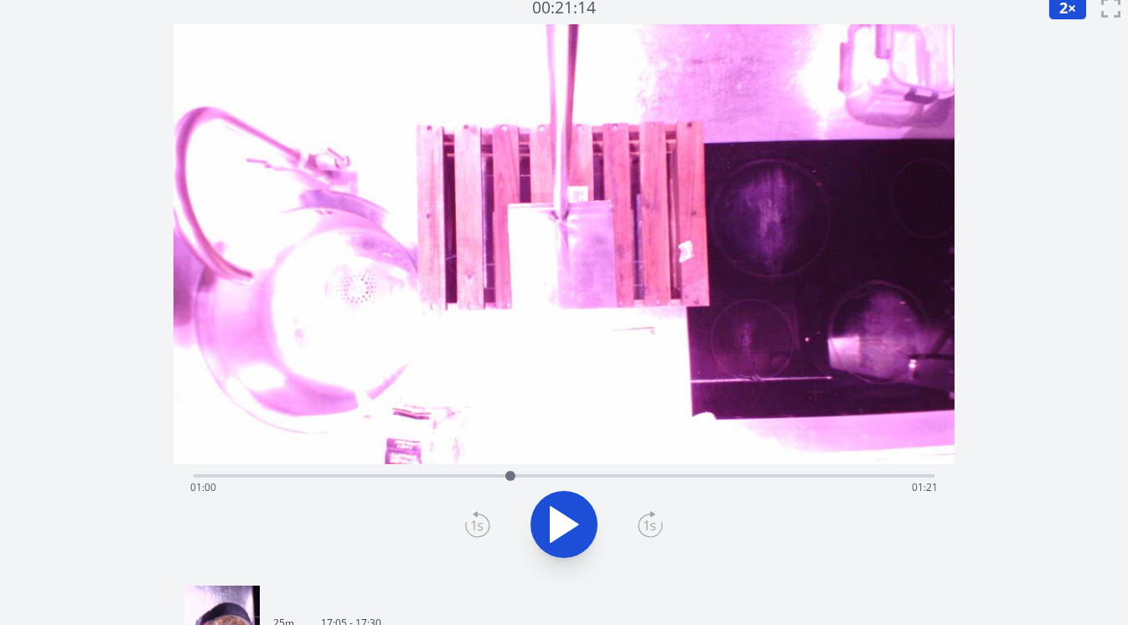
click at [649, 526] on icon at bounding box center [650, 524] width 25 height 27
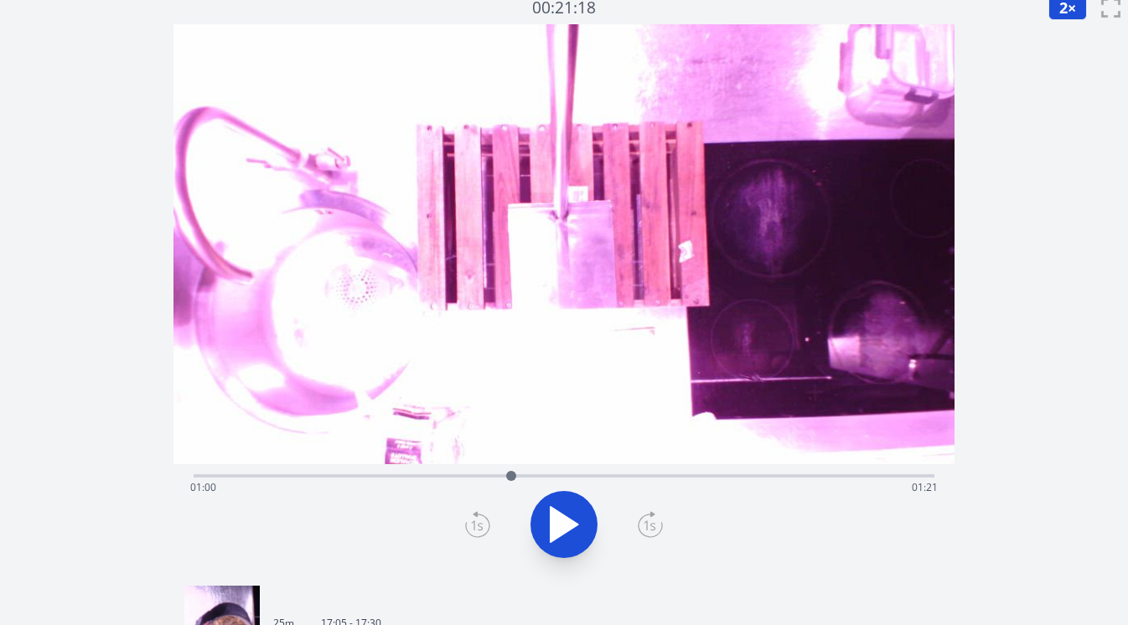
click at [649, 526] on icon at bounding box center [650, 524] width 25 height 27
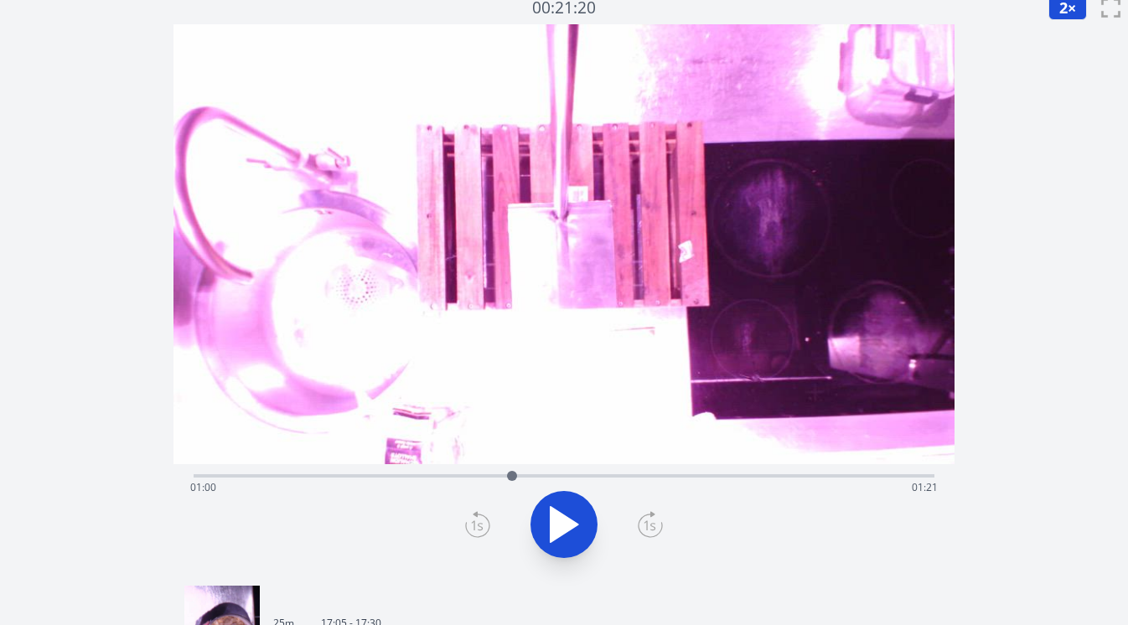
click at [649, 526] on icon at bounding box center [650, 524] width 25 height 27
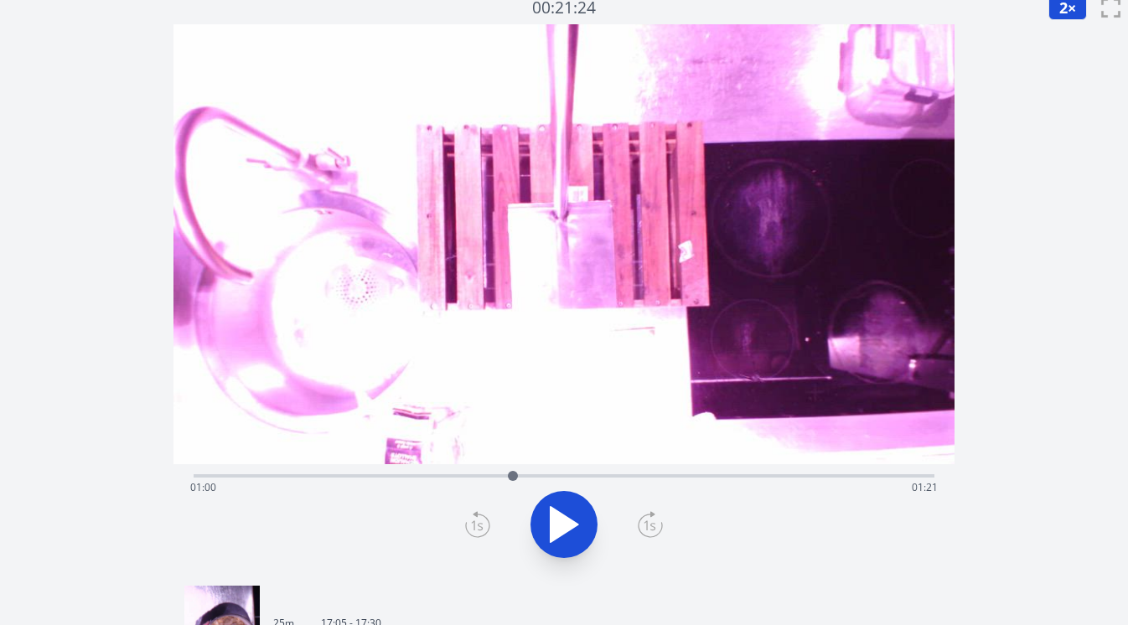
click at [649, 526] on icon at bounding box center [650, 524] width 25 height 27
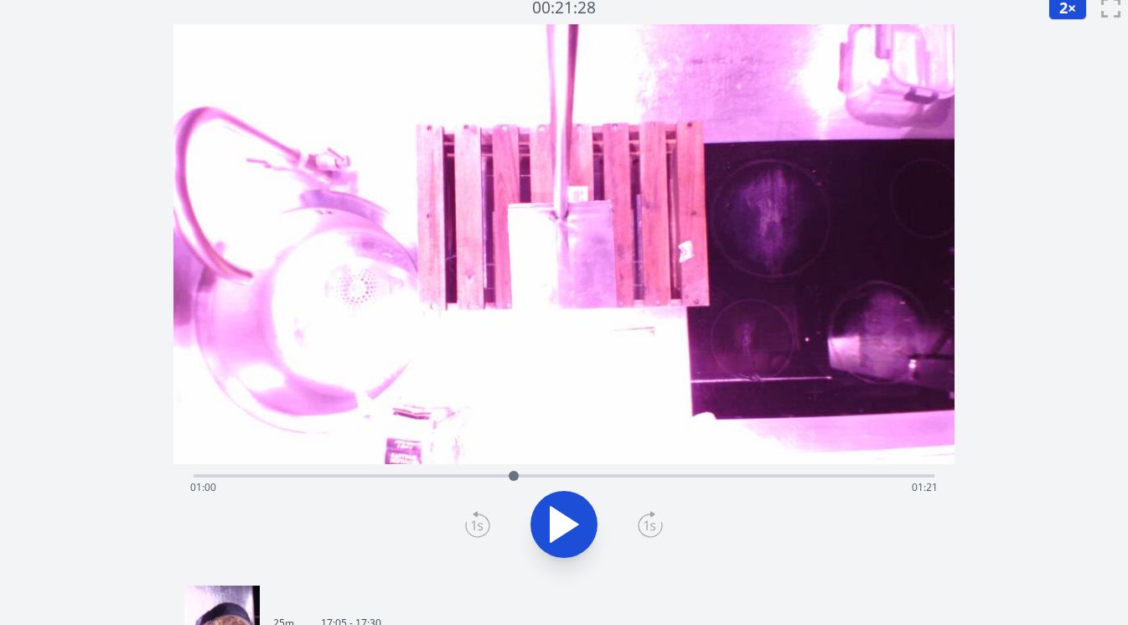
click at [649, 526] on icon at bounding box center [650, 524] width 25 height 27
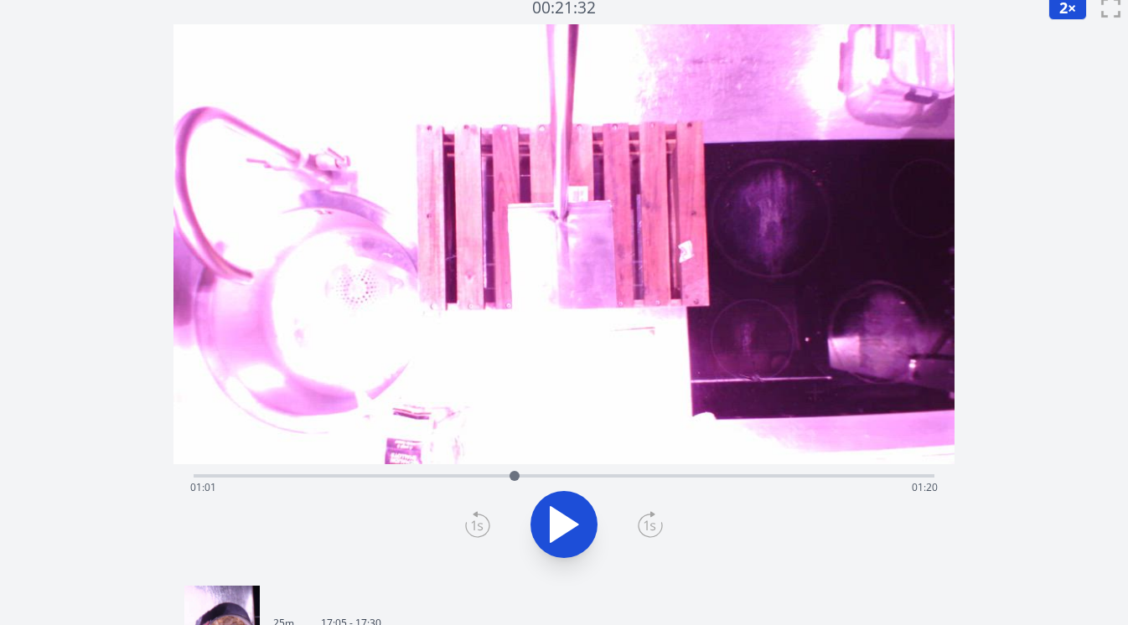
click at [649, 526] on icon at bounding box center [650, 524] width 25 height 27
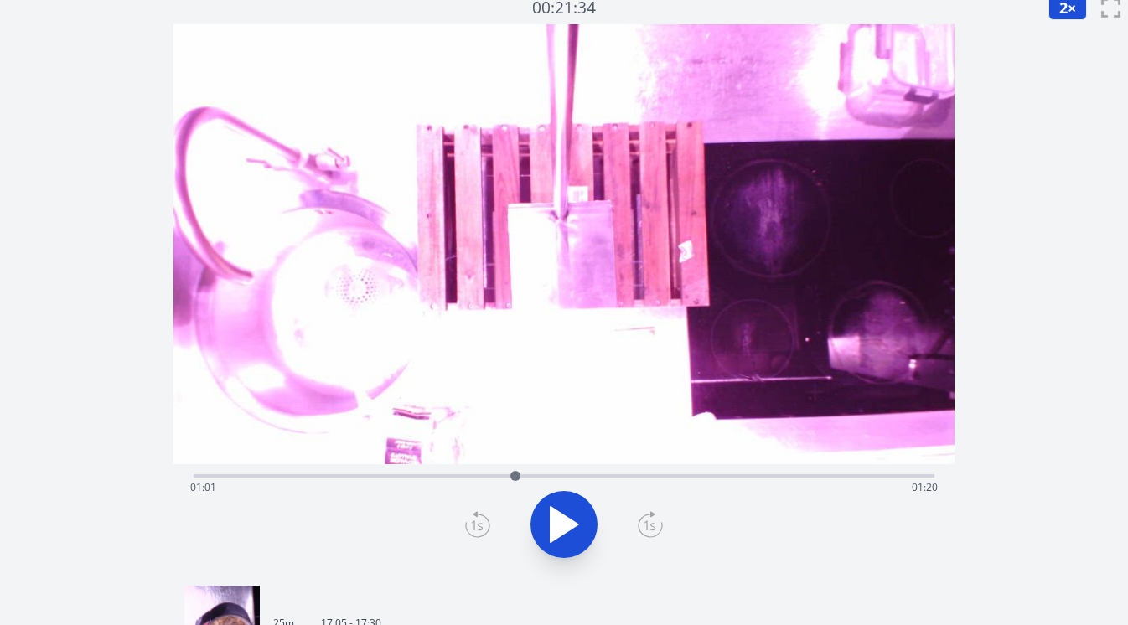
click at [649, 526] on icon at bounding box center [650, 524] width 25 height 27
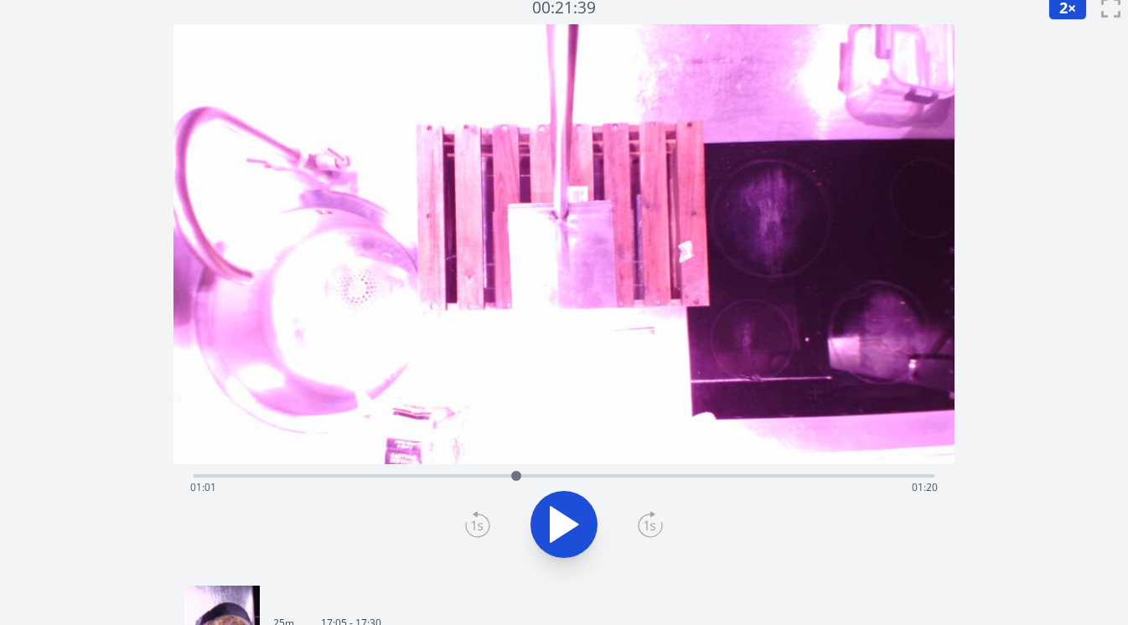
click at [649, 526] on icon at bounding box center [650, 524] width 25 height 27
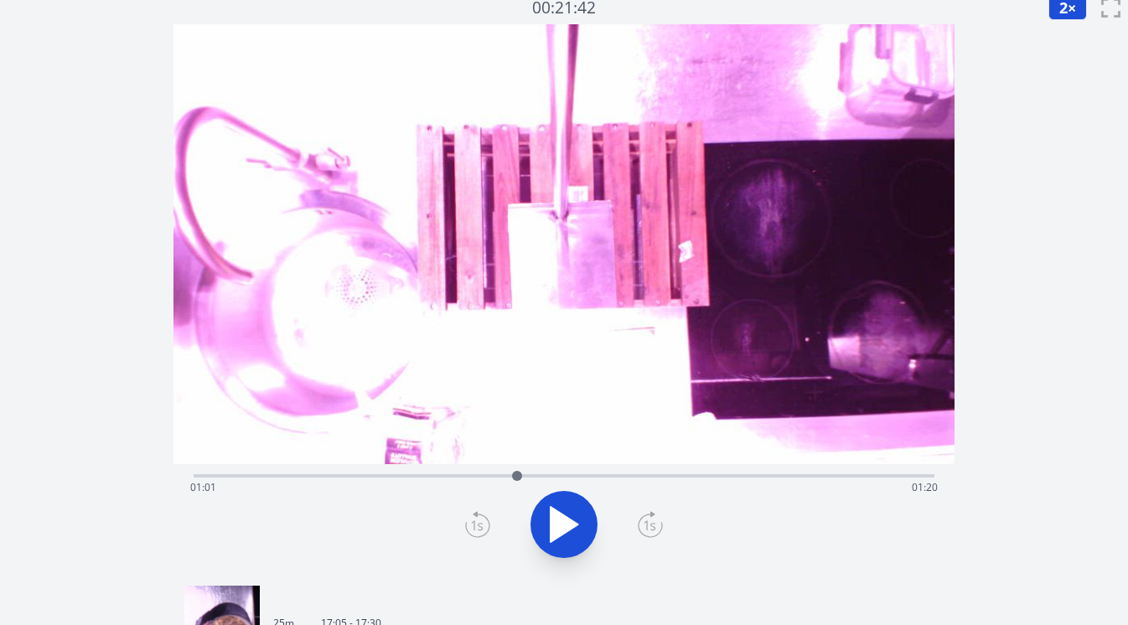
click at [649, 526] on icon at bounding box center [650, 524] width 25 height 27
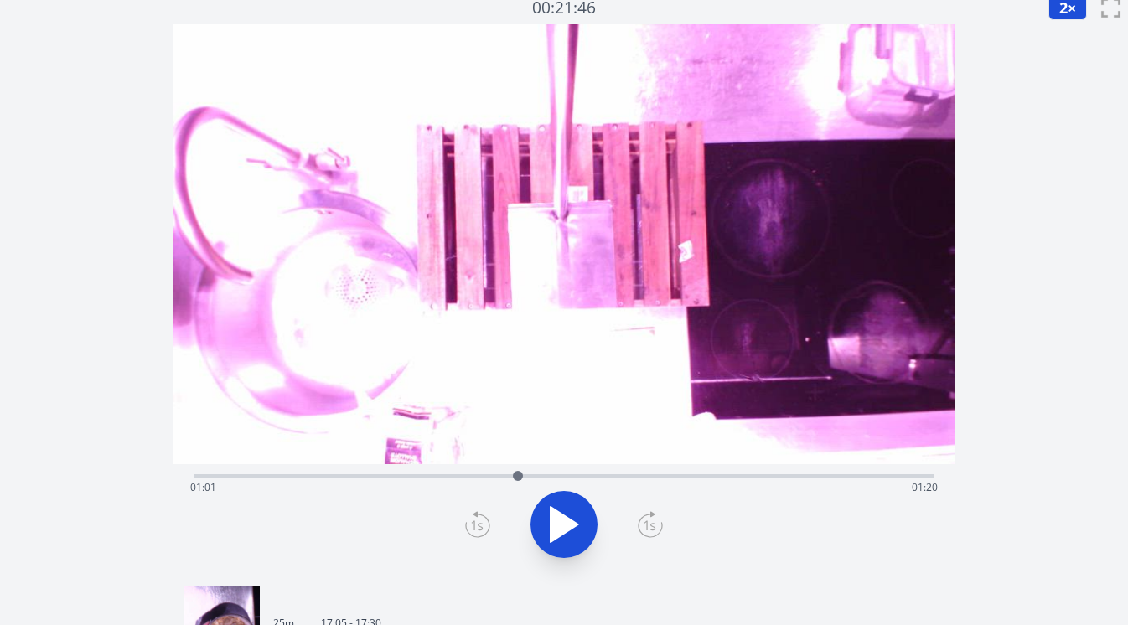
click at [649, 526] on icon at bounding box center [650, 524] width 25 height 27
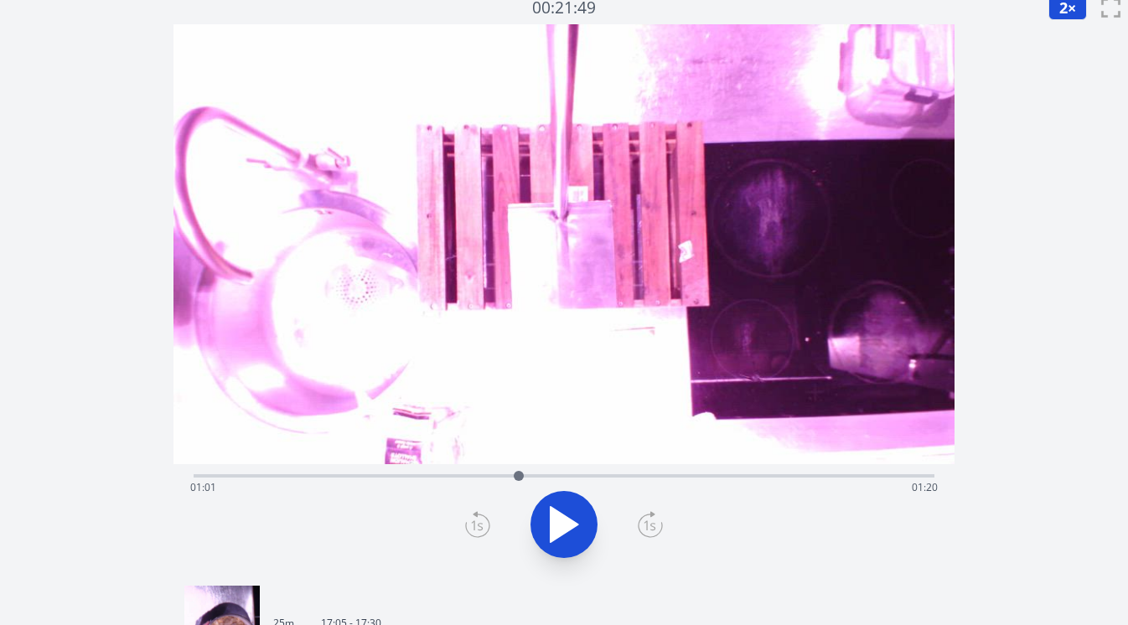
click at [649, 526] on icon at bounding box center [650, 524] width 25 height 27
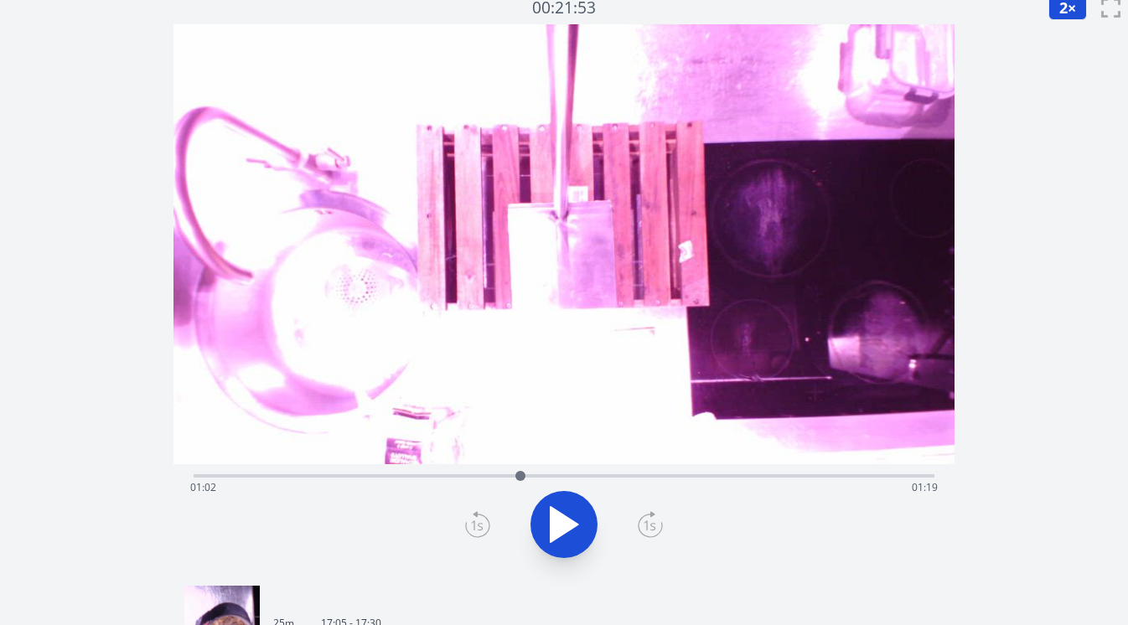
click at [649, 526] on icon at bounding box center [650, 524] width 25 height 27
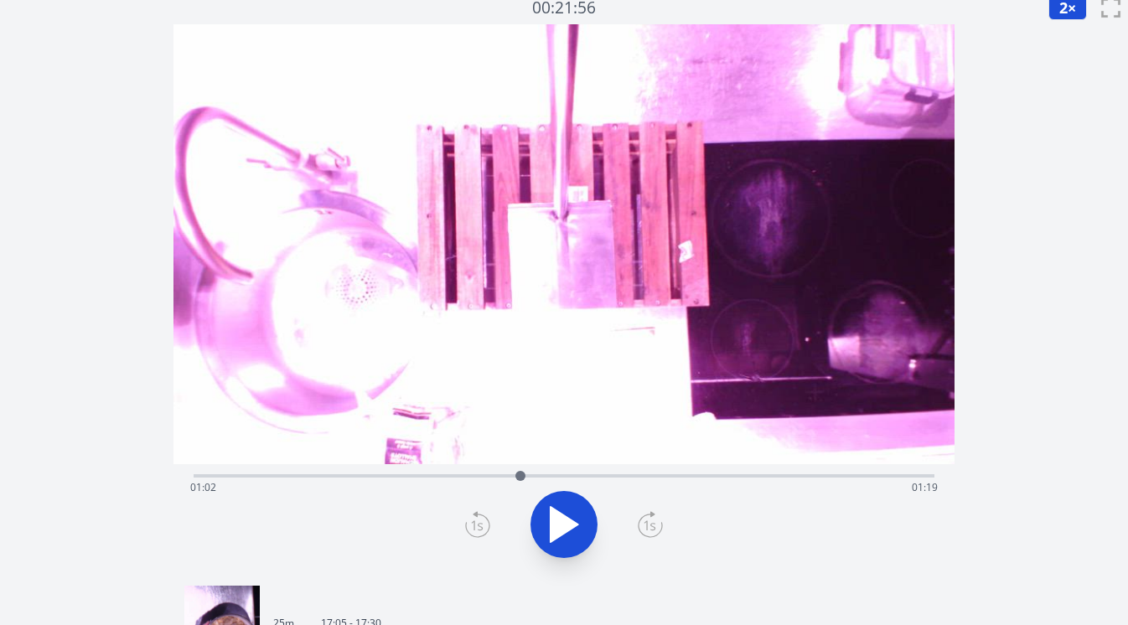
click at [649, 526] on icon at bounding box center [650, 524] width 25 height 27
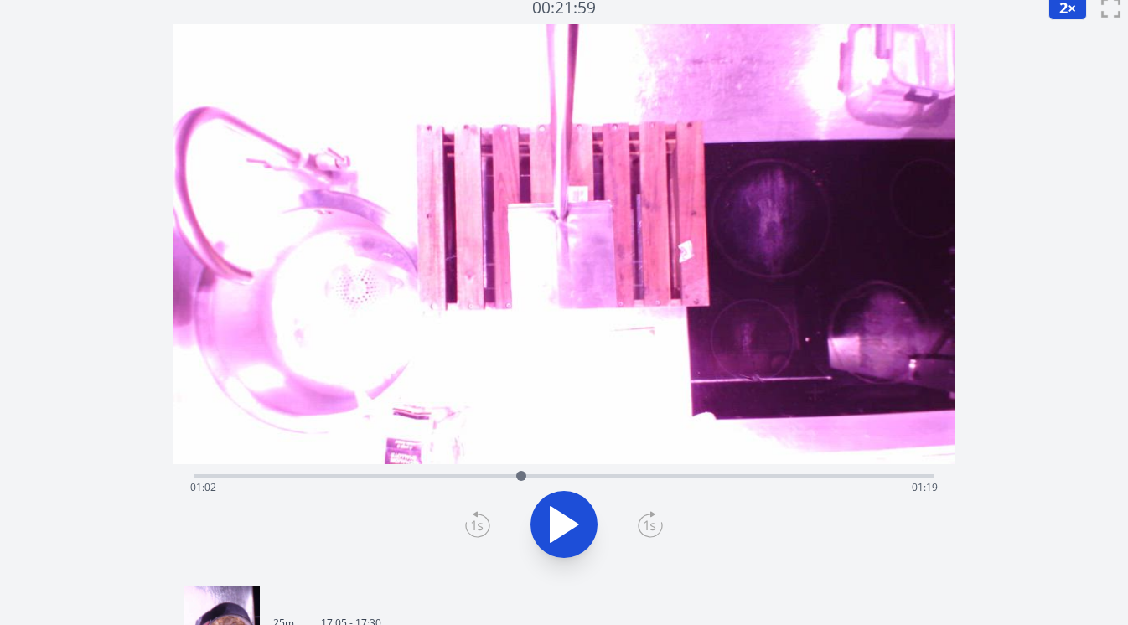
click at [649, 526] on icon at bounding box center [650, 524] width 25 height 27
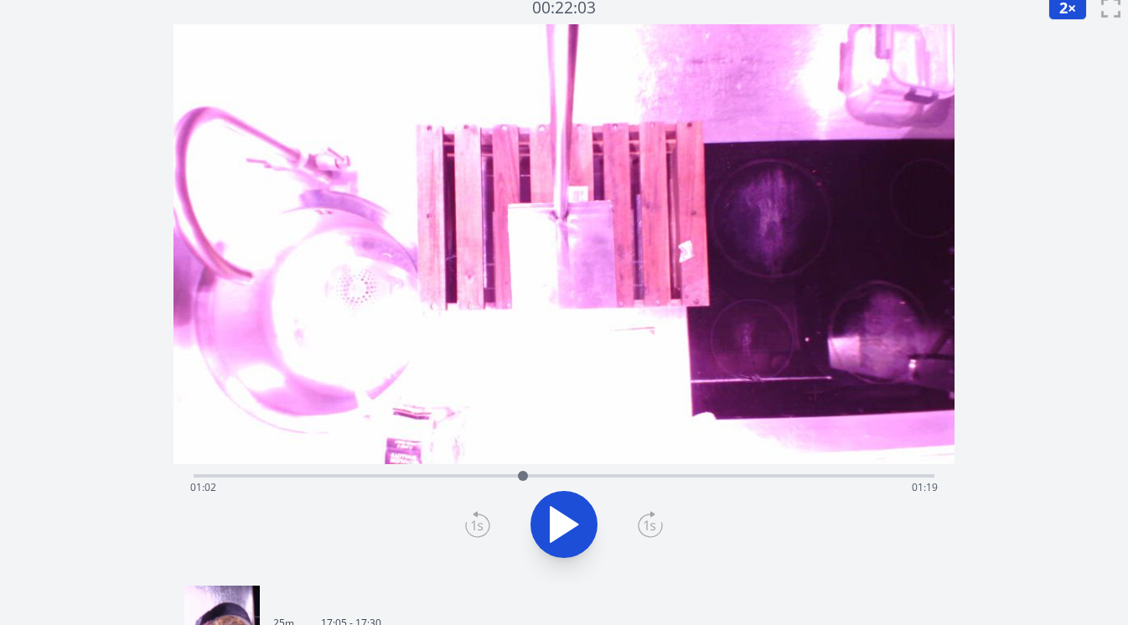
click at [649, 526] on icon at bounding box center [650, 524] width 25 height 27
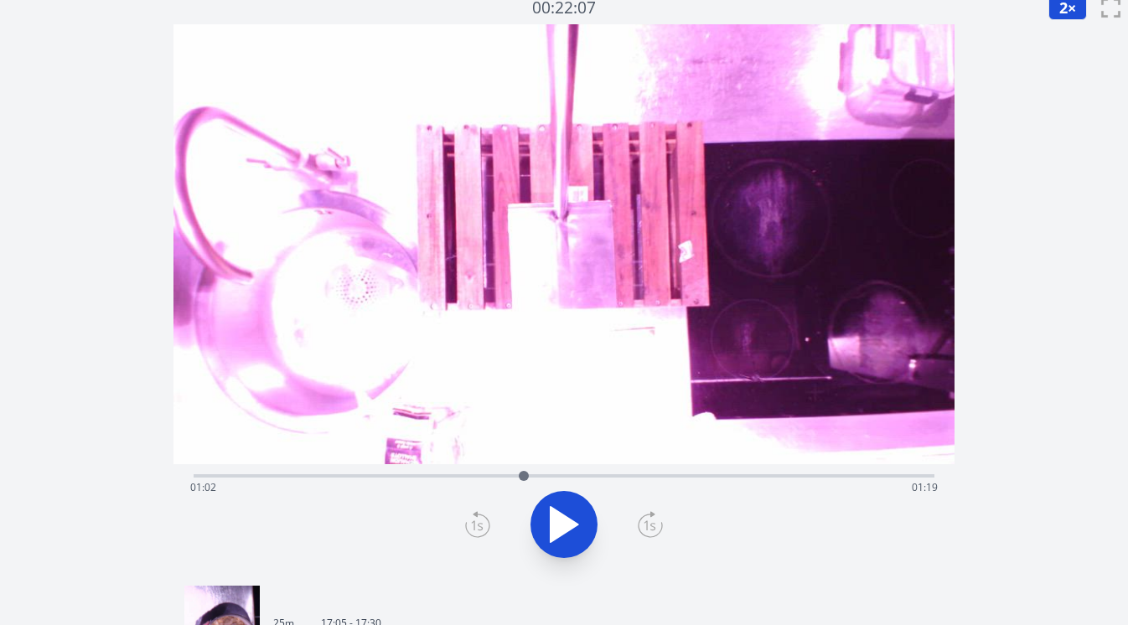
click at [649, 526] on icon at bounding box center [650, 524] width 25 height 27
click at [648, 526] on icon at bounding box center [650, 524] width 25 height 27
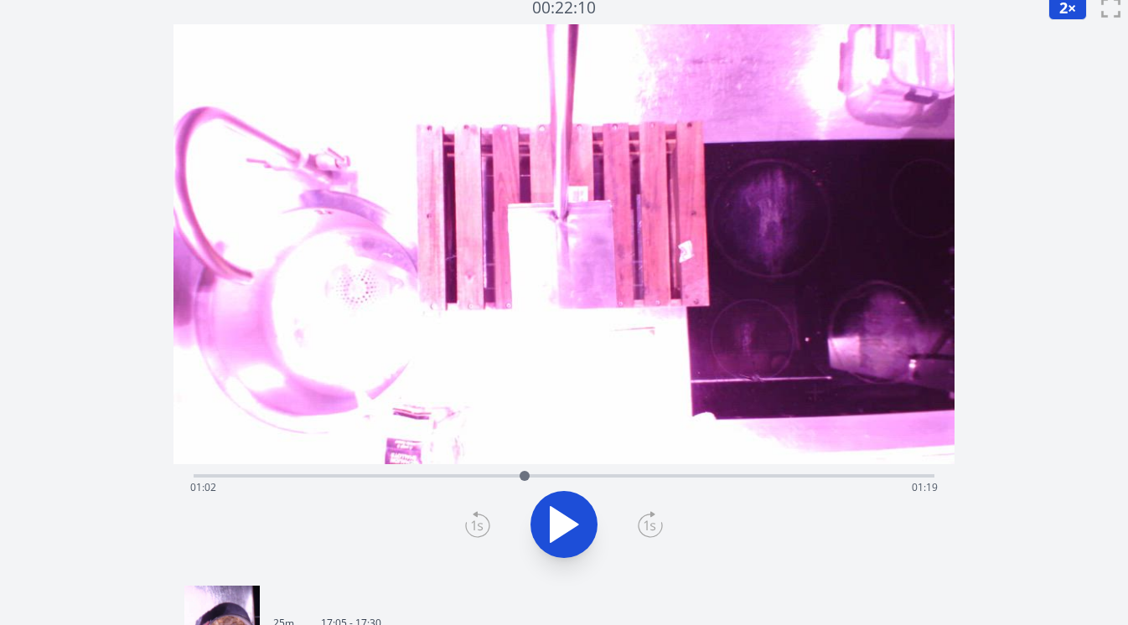
click at [648, 526] on icon at bounding box center [650, 524] width 25 height 27
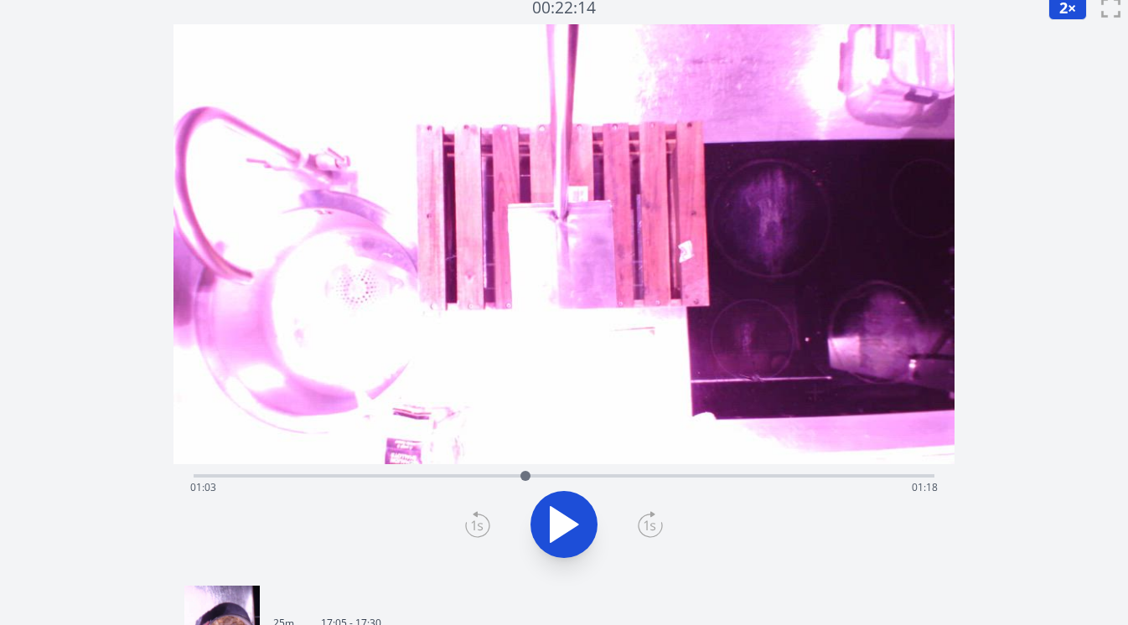
click at [648, 526] on icon at bounding box center [650, 524] width 25 height 27
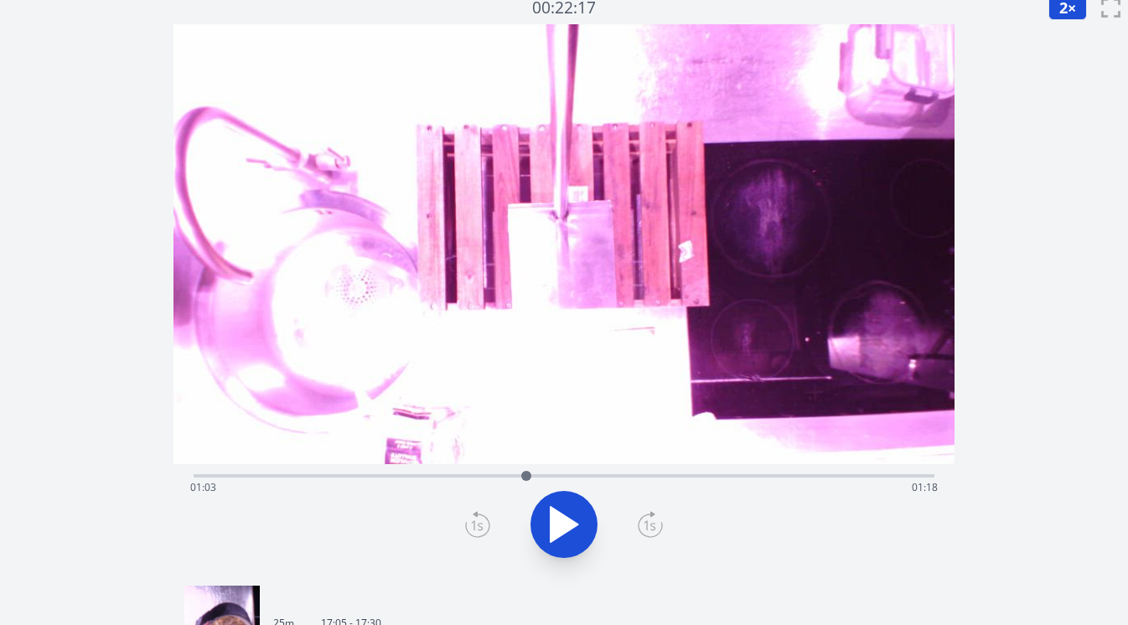
click at [648, 526] on icon at bounding box center [650, 524] width 25 height 27
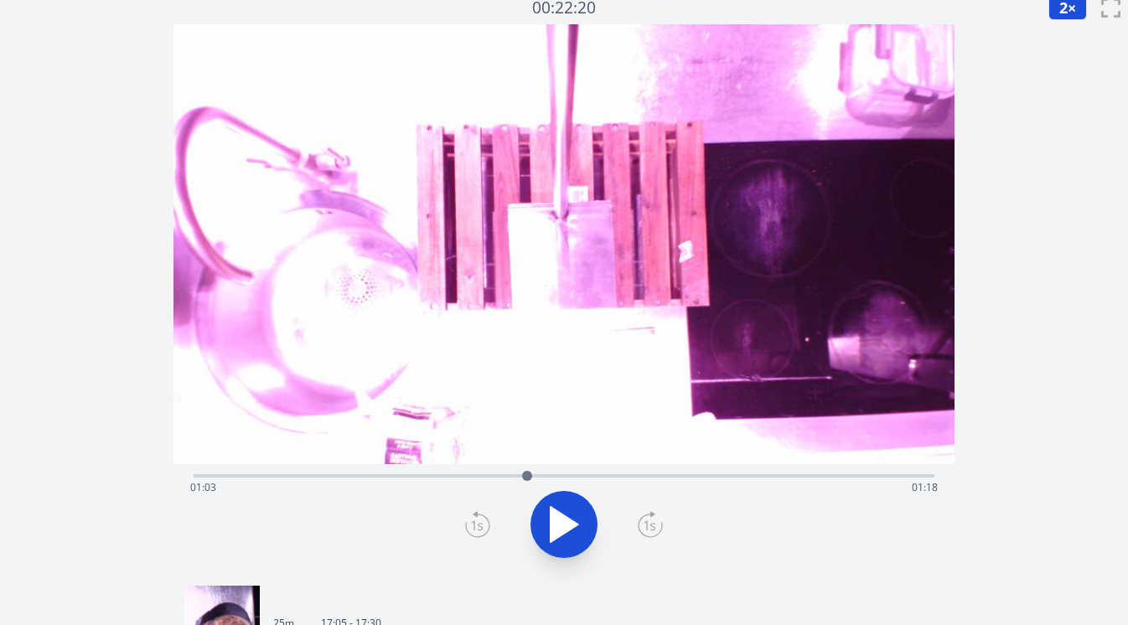
click at [648, 526] on icon at bounding box center [650, 524] width 25 height 27
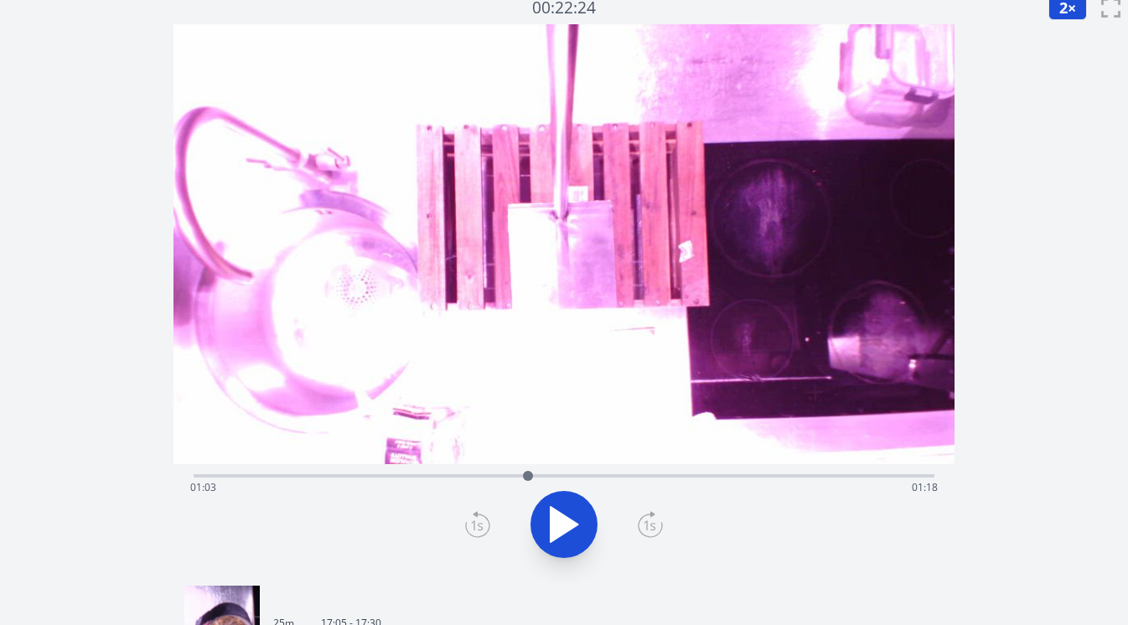
click at [648, 526] on icon at bounding box center [650, 524] width 25 height 27
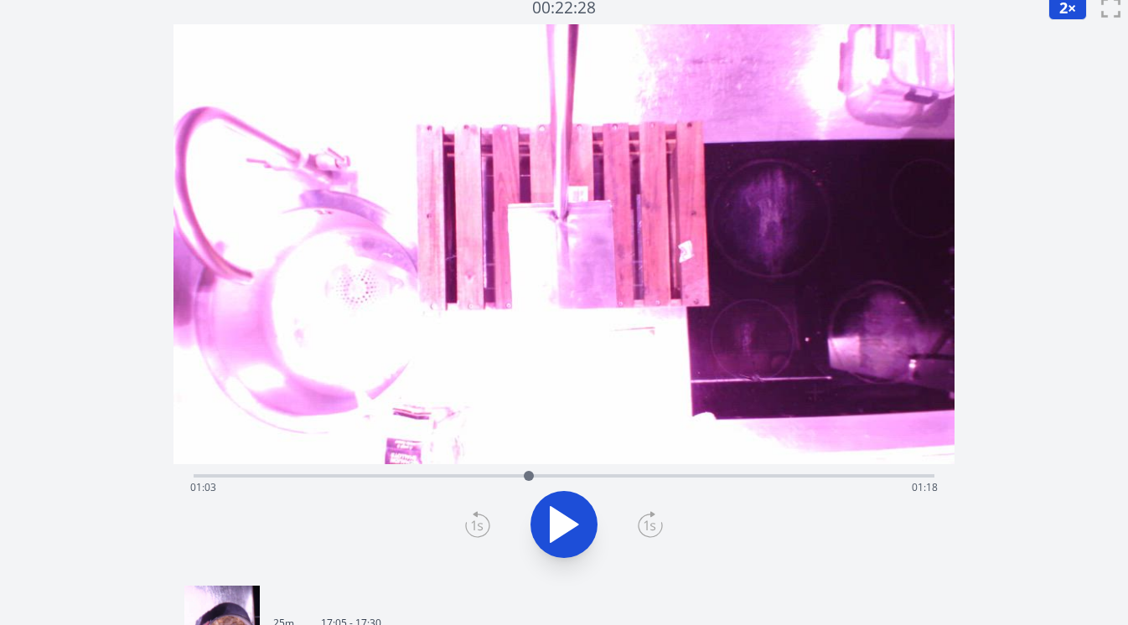
click at [648, 526] on icon at bounding box center [650, 524] width 25 height 27
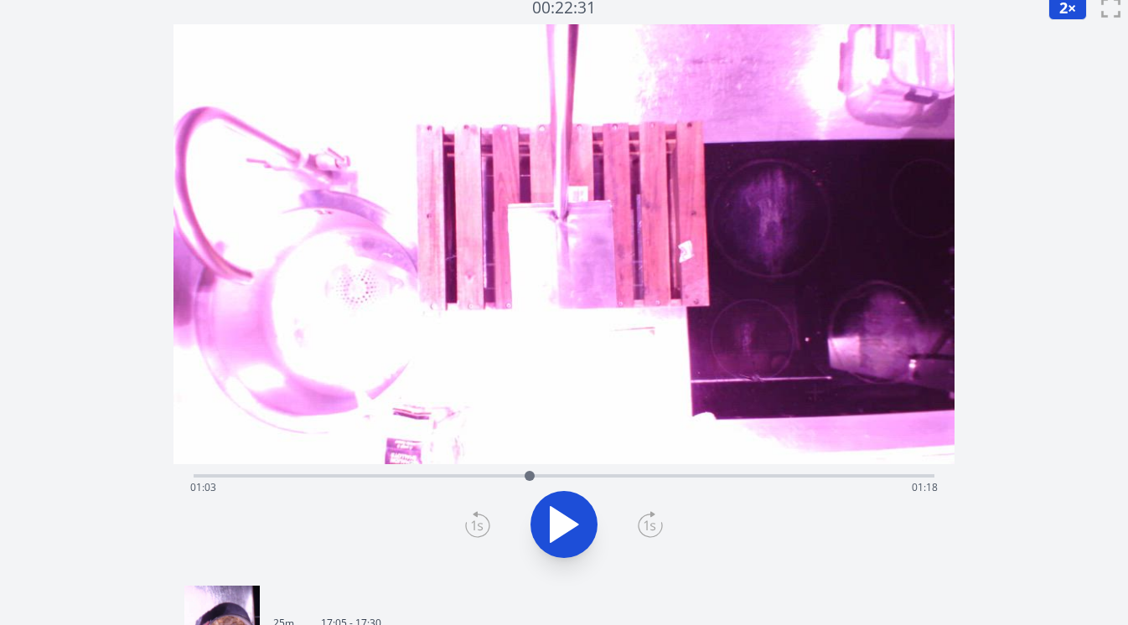
click at [648, 526] on icon at bounding box center [650, 524] width 25 height 27
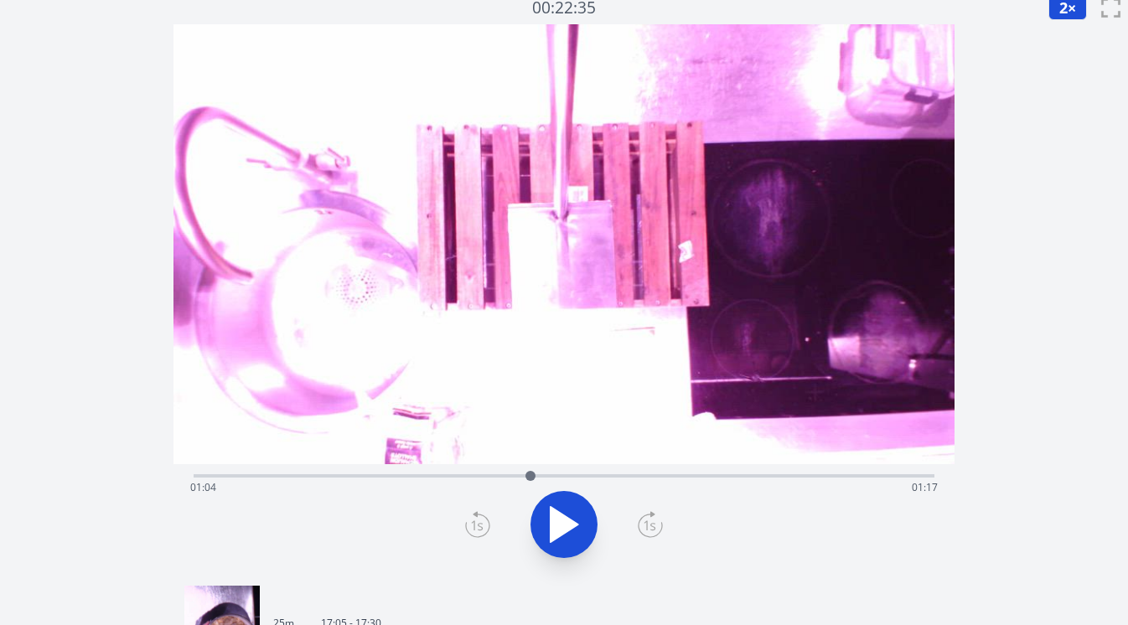
click at [648, 526] on icon at bounding box center [650, 524] width 25 height 27
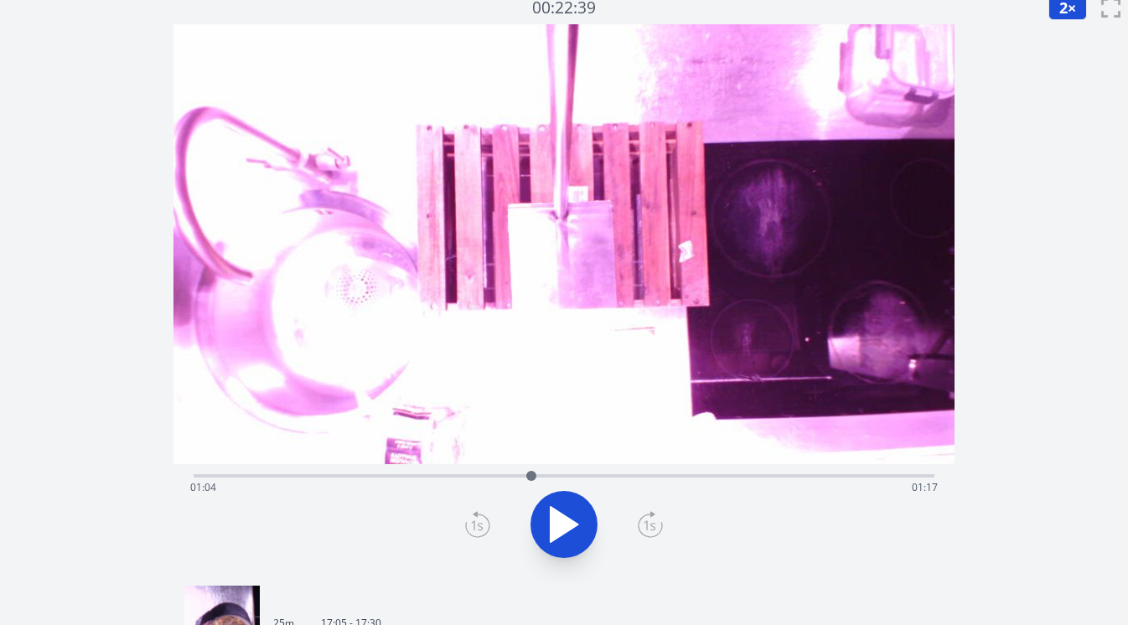
click at [648, 526] on icon at bounding box center [650, 524] width 25 height 27
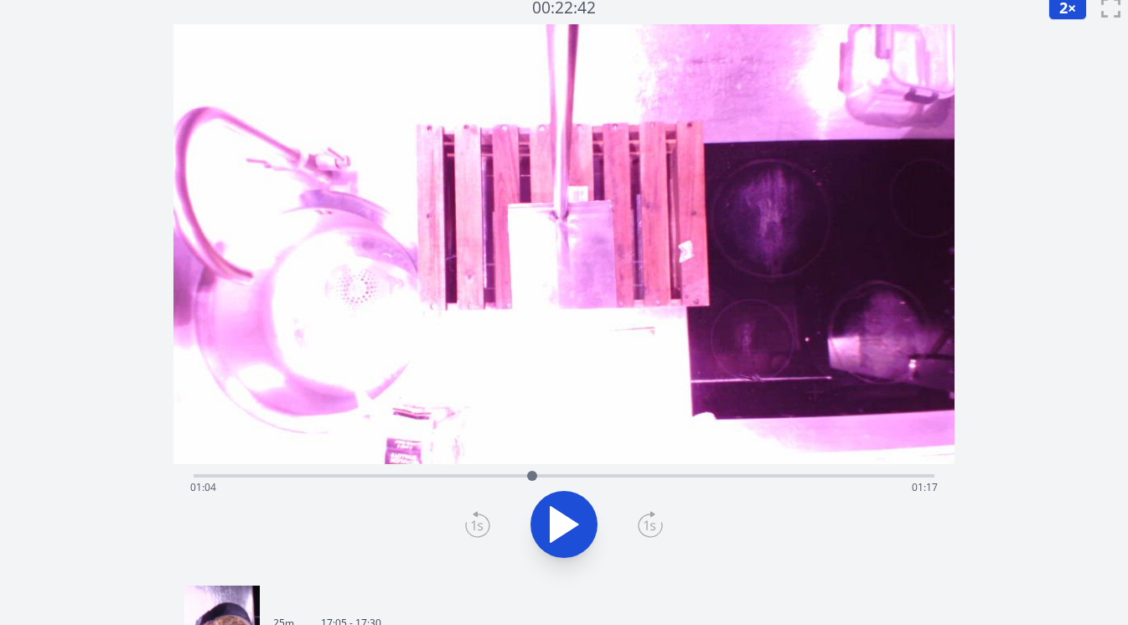
click at [648, 526] on icon at bounding box center [650, 524] width 25 height 27
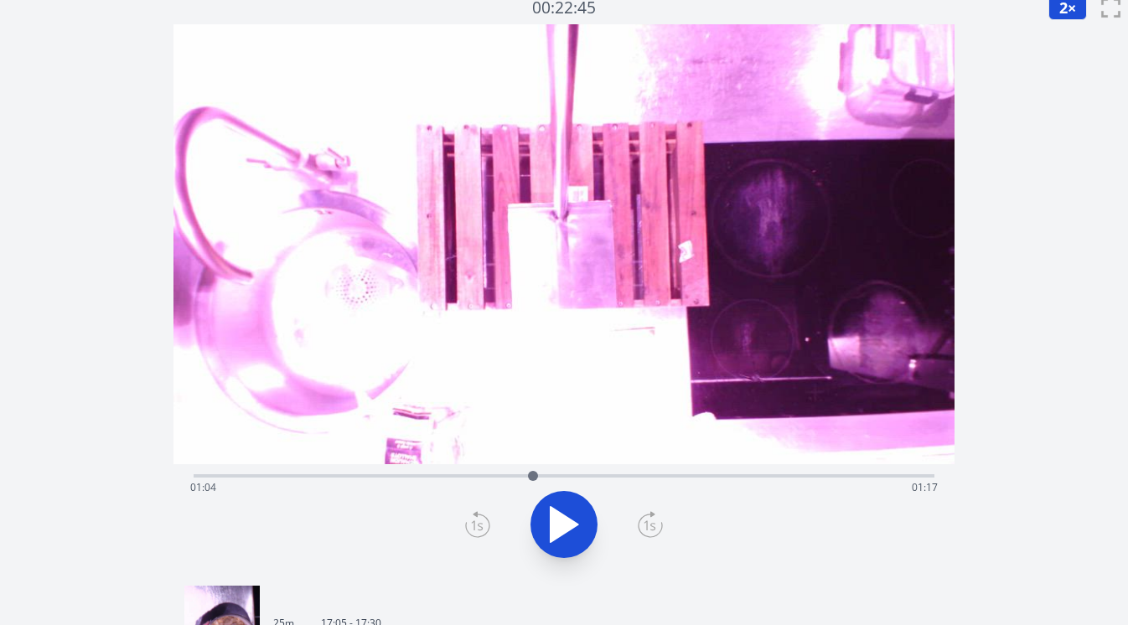
click at [648, 526] on icon at bounding box center [650, 524] width 25 height 27
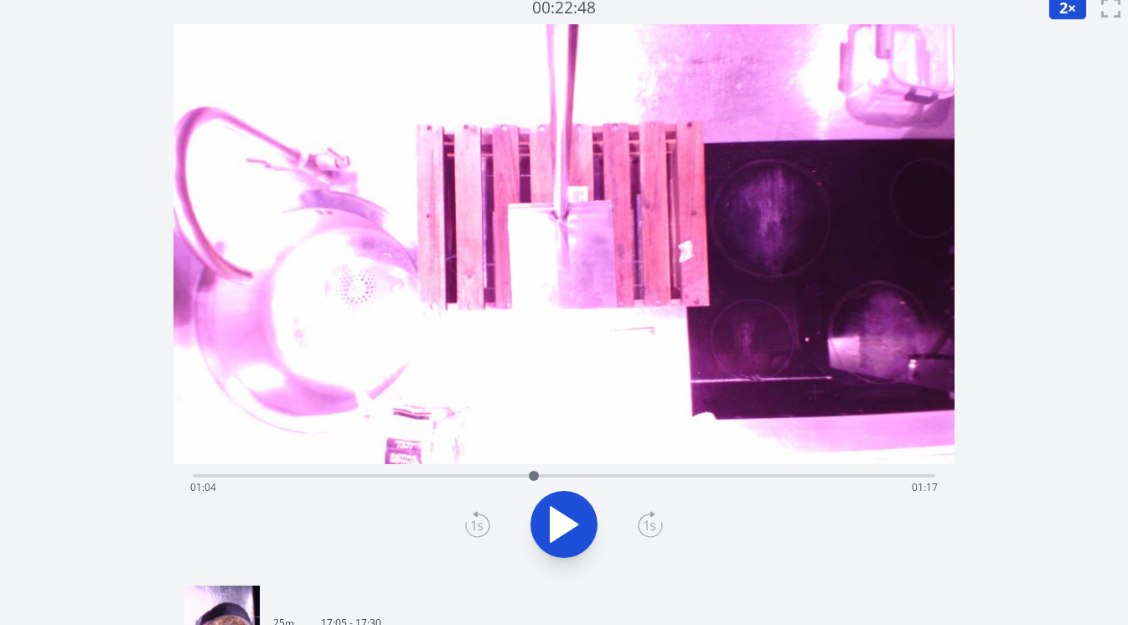
click at [648, 526] on icon at bounding box center [650, 524] width 25 height 27
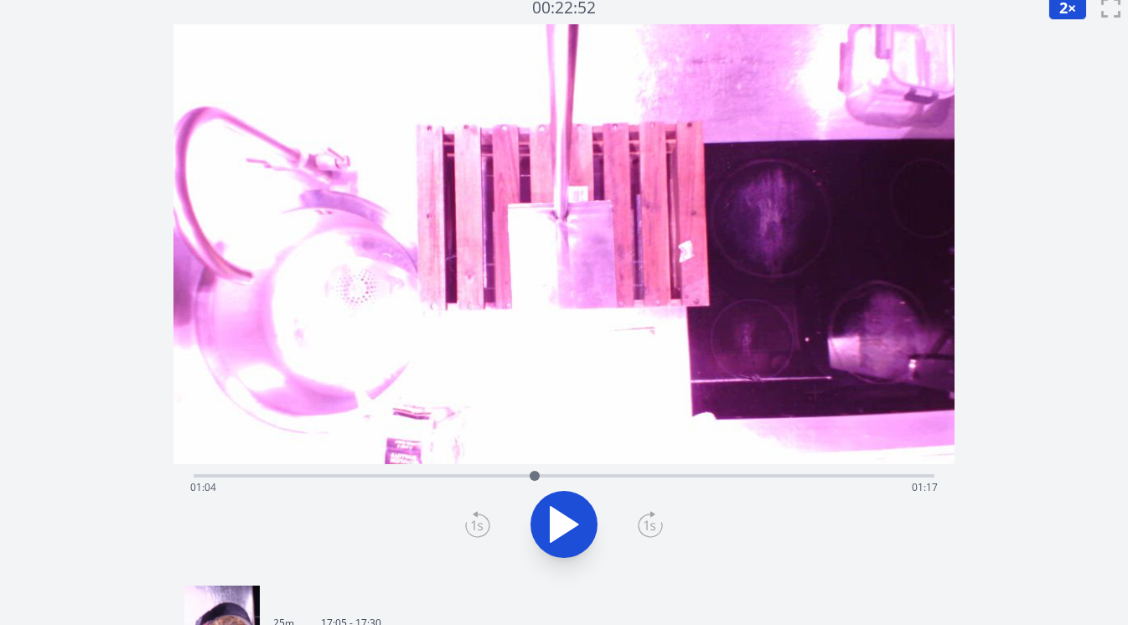
click at [648, 526] on icon at bounding box center [650, 524] width 25 height 27
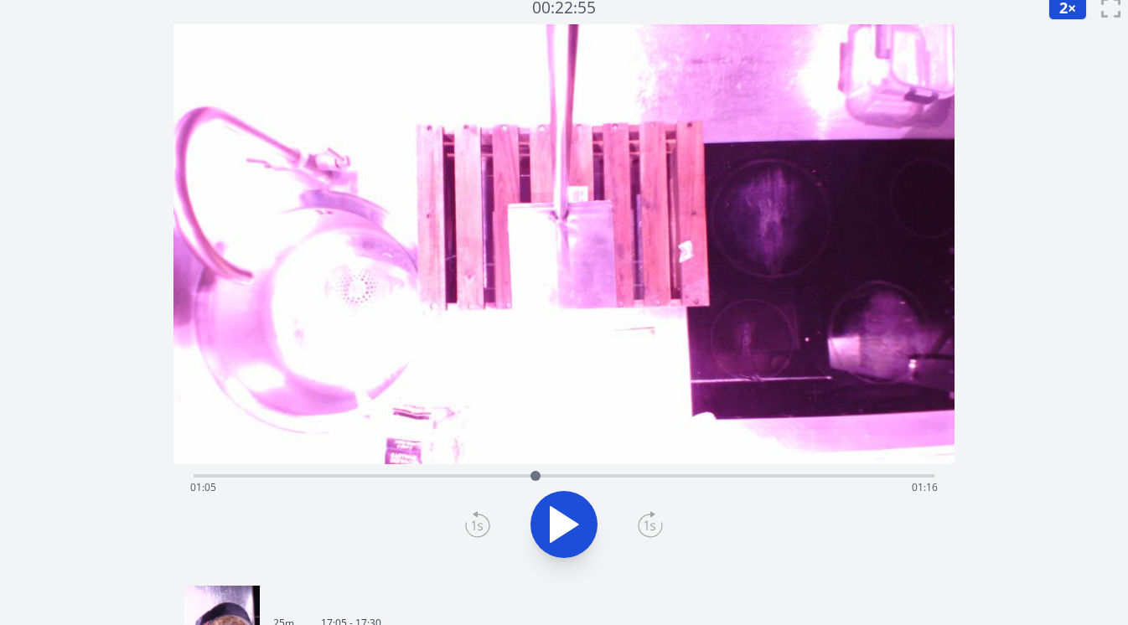
click at [648, 526] on icon at bounding box center [650, 524] width 25 height 27
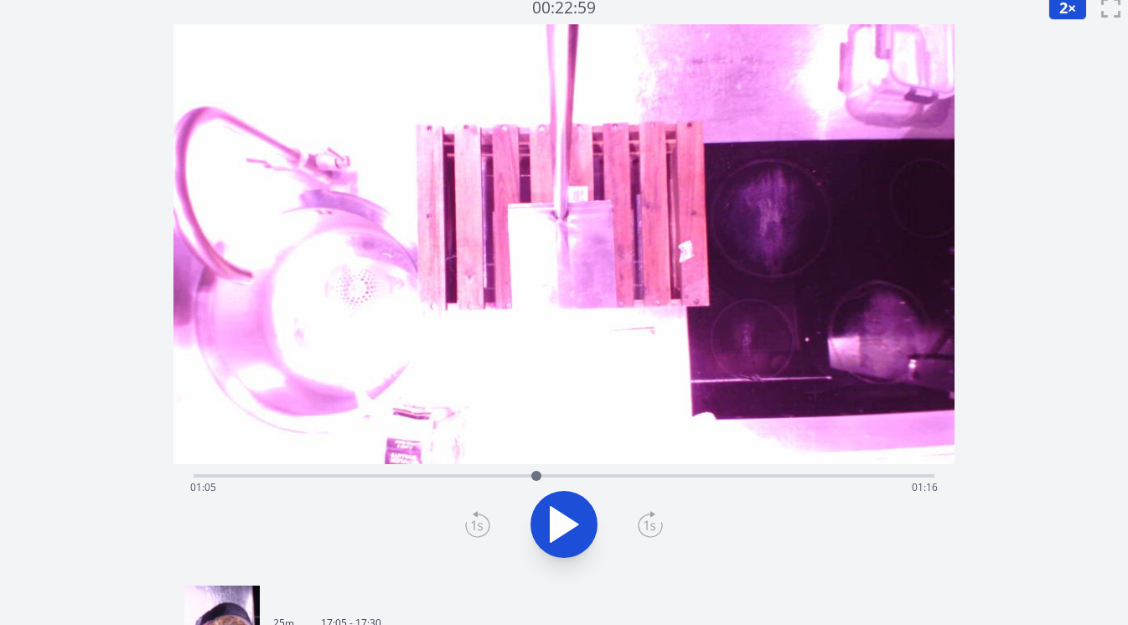
click at [648, 526] on icon at bounding box center [650, 524] width 25 height 27
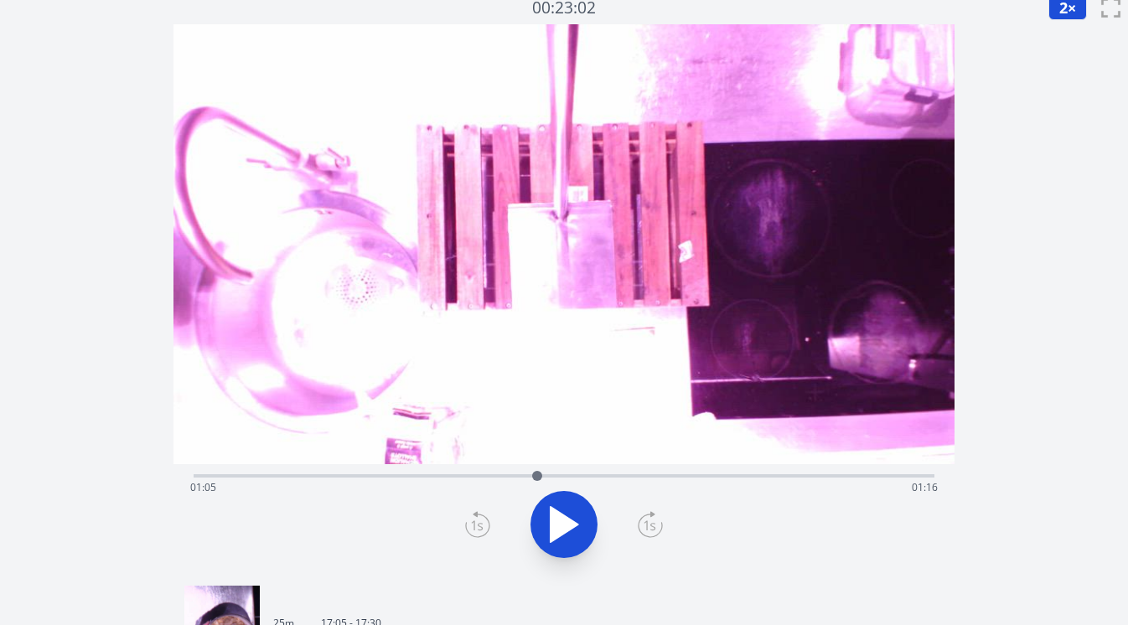
click at [648, 526] on icon at bounding box center [650, 524] width 25 height 27
click at [486, 528] on icon at bounding box center [477, 524] width 25 height 27
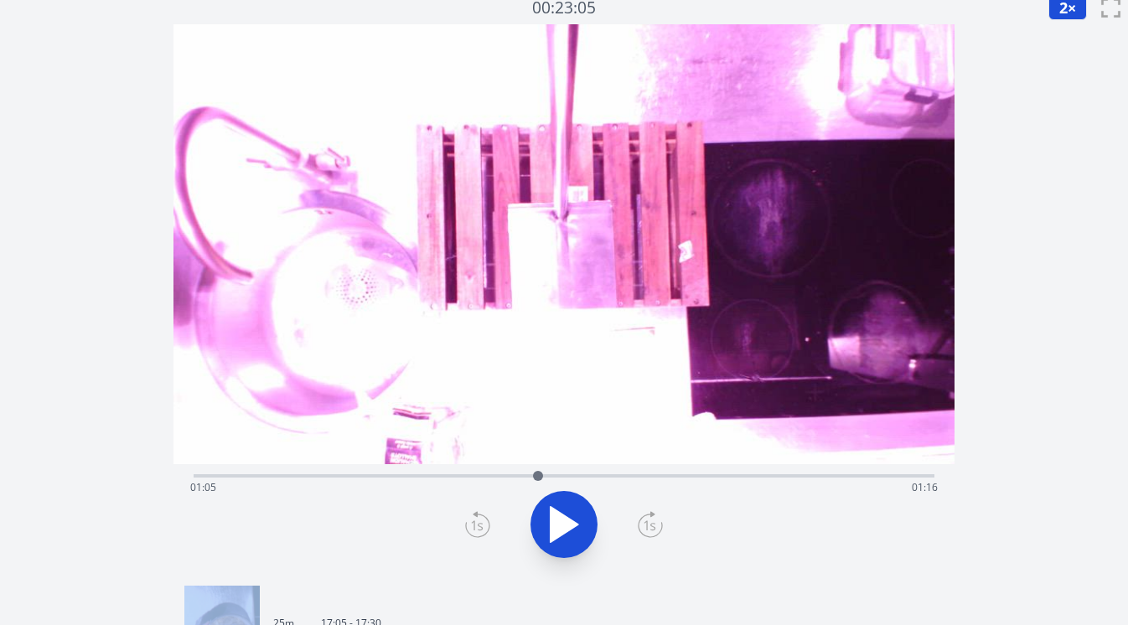
click at [486, 528] on icon at bounding box center [477, 524] width 25 height 27
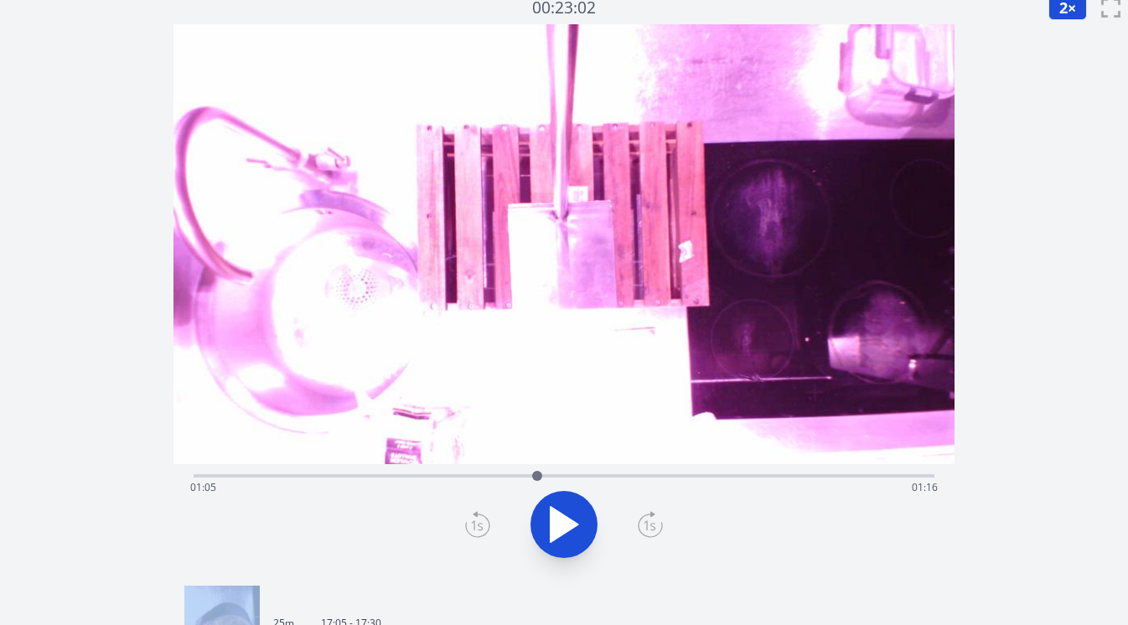
click at [486, 528] on icon at bounding box center [477, 524] width 25 height 27
click at [521, 475] on div "Time elapsed: 01:05 Time remaining: 01:16" at bounding box center [564, 488] width 749 height 27
click at [229, 477] on div "Time elapsed: 01:02 Time remaining: 01:19" at bounding box center [564, 488] width 749 height 27
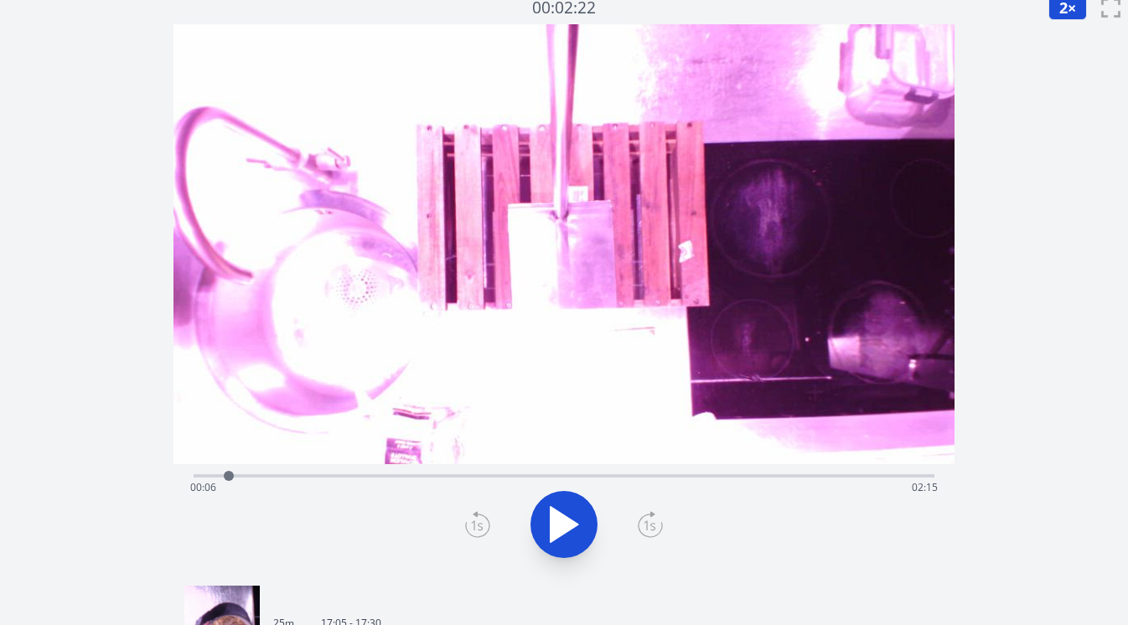
click at [233, 478] on div at bounding box center [228, 476] width 25 height 25
click at [238, 478] on div at bounding box center [232, 476] width 25 height 25
click at [241, 478] on div at bounding box center [238, 476] width 10 height 10
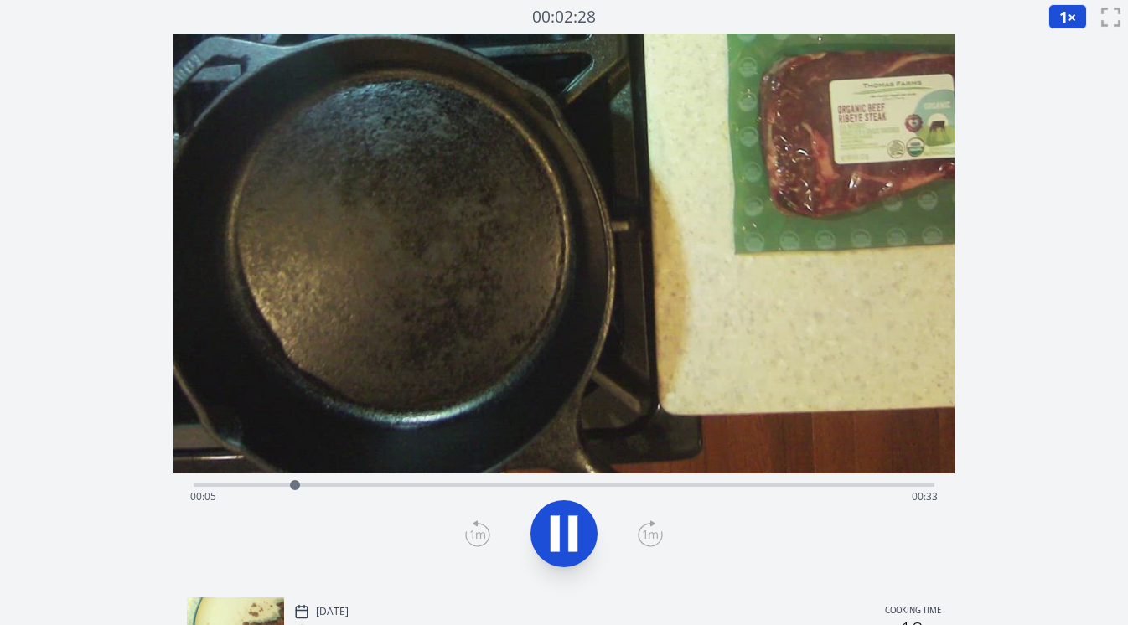
click at [718, 484] on div "Time elapsed: 00:05 Time remaining: 00:33" at bounding box center [564, 497] width 749 height 27
click at [765, 482] on div "Time elapsed: 00:27 Time remaining: 00:10" at bounding box center [565, 484] width 742 height 20
click at [418, 484] on div "Time elapsed: 00:37 Time remaining: 00:00" at bounding box center [564, 497] width 749 height 27
click at [572, 484] on div "Time elapsed: 00:11 Time remaining: 00:27" at bounding box center [564, 497] width 749 height 27
click at [542, 484] on div "Time elapsed: 00:19 Time remaining: 00:19" at bounding box center [564, 497] width 749 height 27
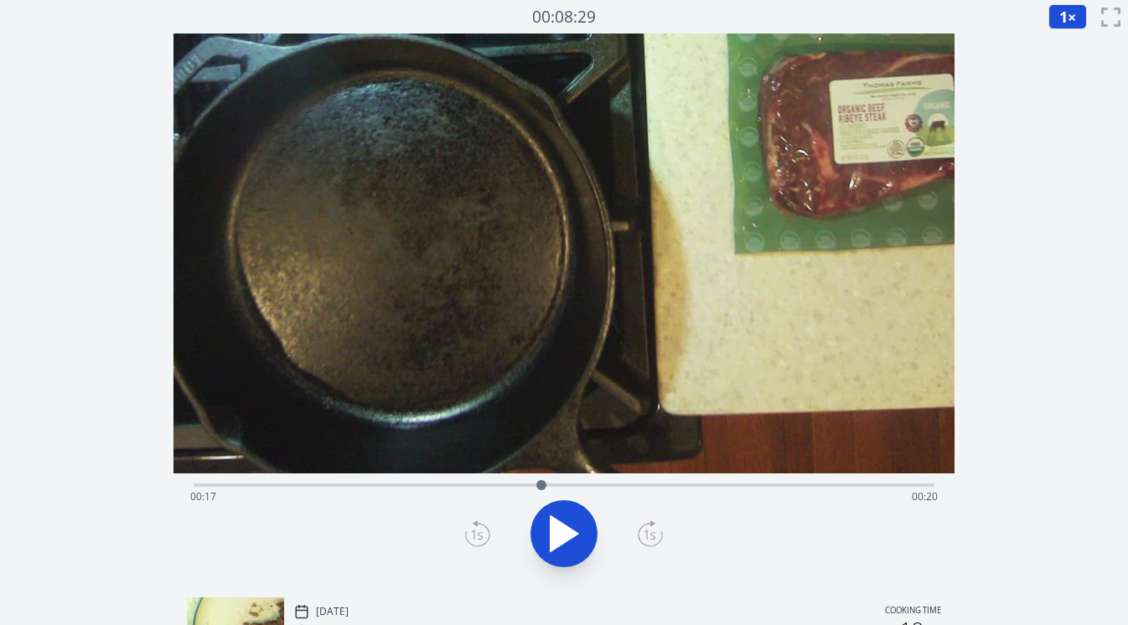
click at [640, 484] on div "Time elapsed: 00:17 Time remaining: 00:20" at bounding box center [564, 497] width 749 height 27
click at [678, 485] on div "Time elapsed: 00:22 Time remaining: 00:15" at bounding box center [564, 497] width 749 height 27
click at [698, 488] on div "Time elapsed: 00:24 Time remaining: 00:13" at bounding box center [564, 497] width 749 height 27
click at [659, 482] on div "Time elapsed: 00:25 Time remaining: 00:12" at bounding box center [565, 484] width 742 height 20
click at [573, 538] on icon at bounding box center [564, 534] width 47 height 47
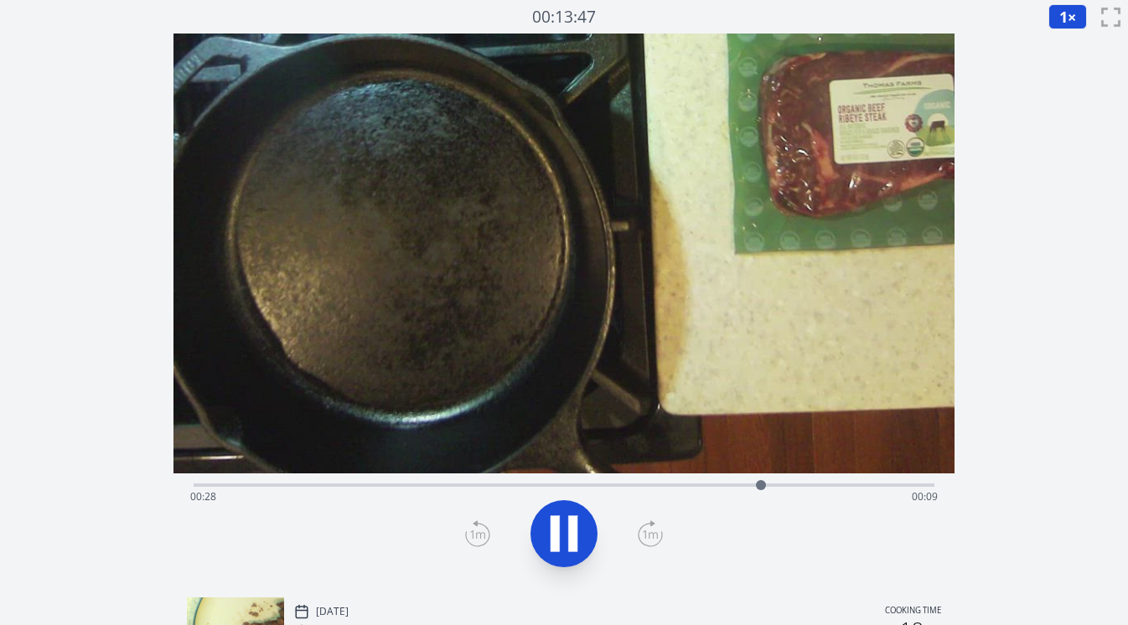
click at [573, 537] on icon at bounding box center [572, 534] width 9 height 36
click at [510, 484] on div "Time elapsed: 00:28 Time remaining: 00:09" at bounding box center [564, 497] width 749 height 27
click at [464, 480] on div "Time elapsed: 00:16 Time remaining: 00:22" at bounding box center [565, 484] width 742 height 20
click at [418, 485] on div "Time elapsed: 00:13 Time remaining: 00:24" at bounding box center [564, 497] width 749 height 27
